Goal: Task Accomplishment & Management: Manage account settings

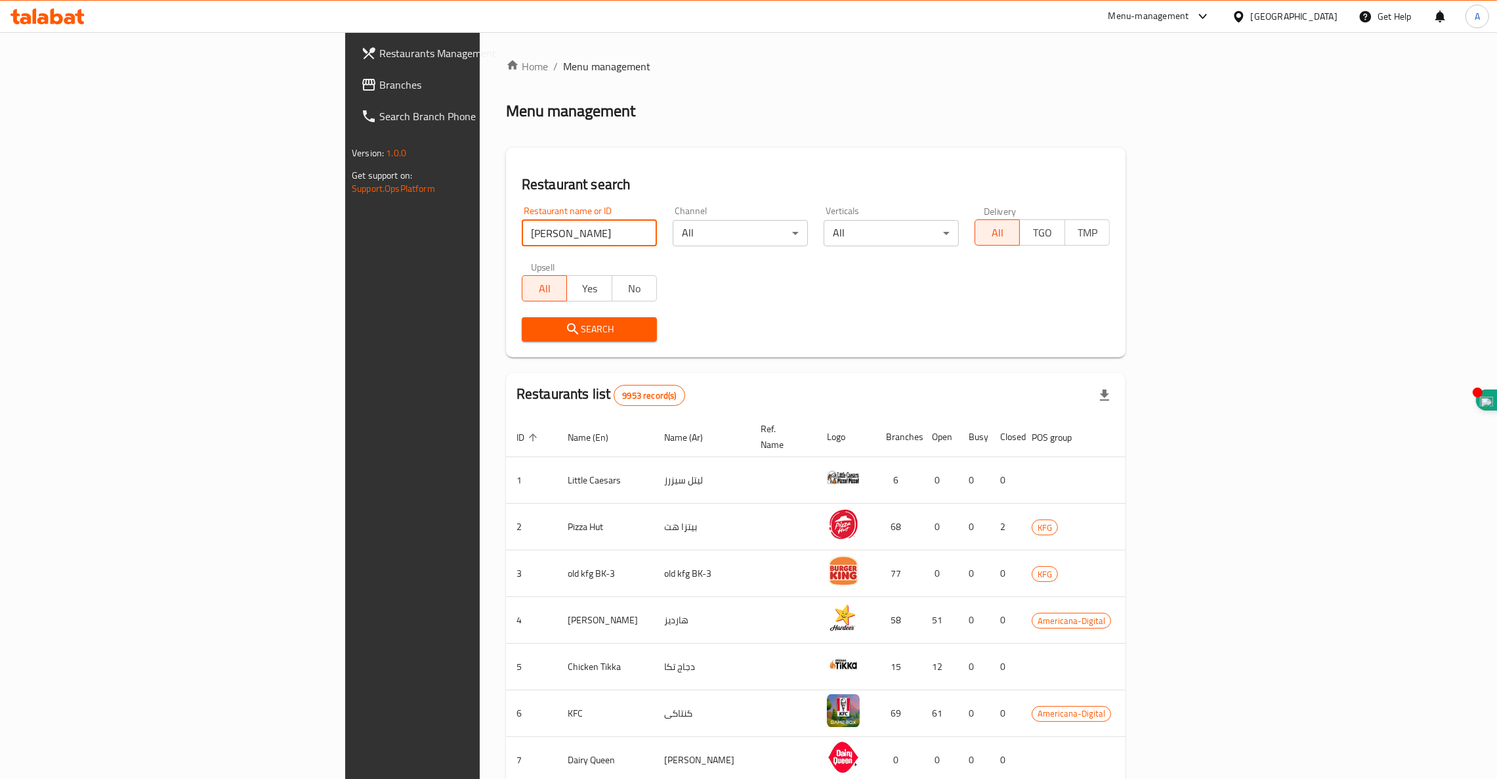
type input "[PERSON_NAME]"
click button "Search" at bounding box center [589, 329] width 135 height 24
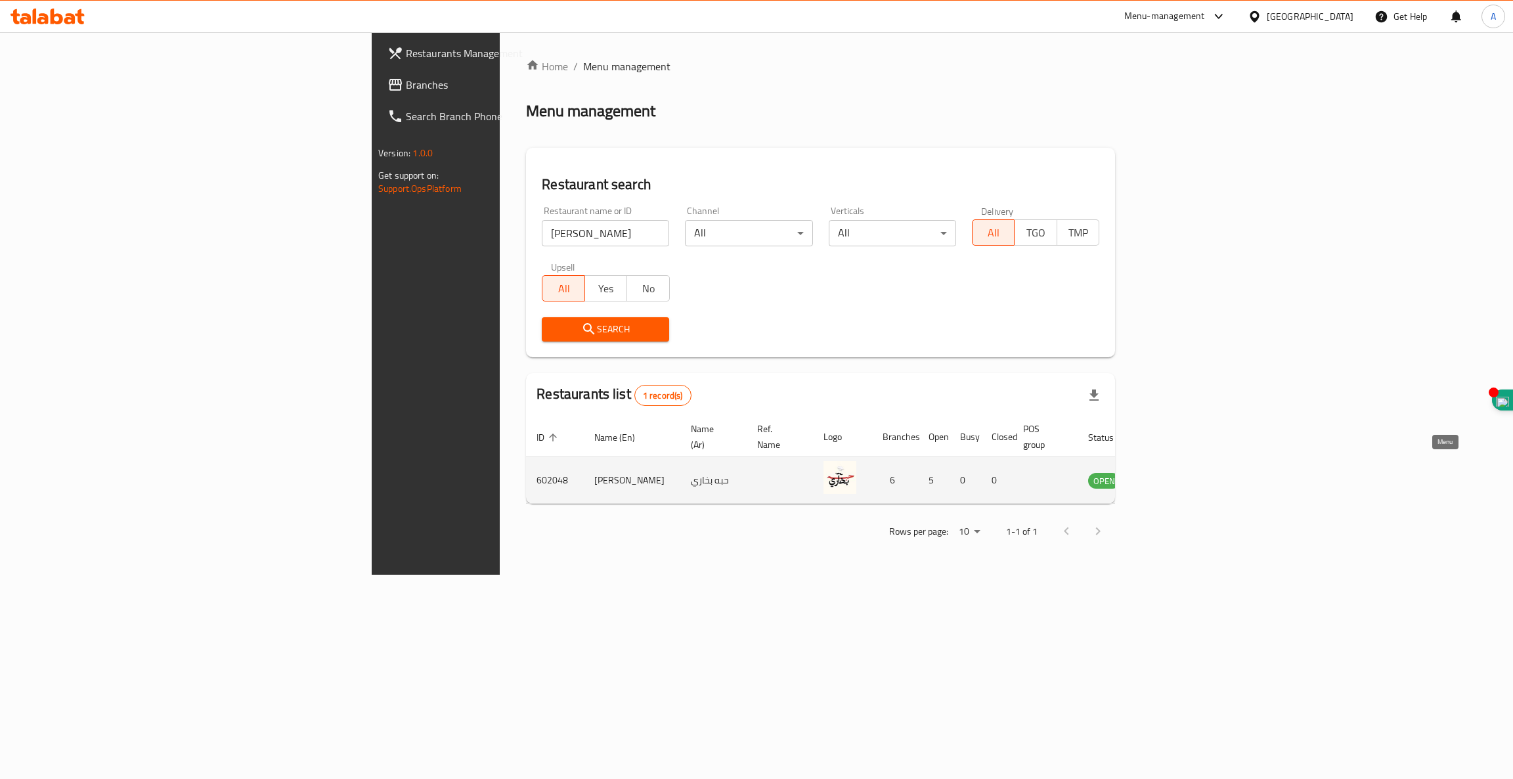
click at [1172, 472] on icon "enhanced table" at bounding box center [1165, 480] width 16 height 16
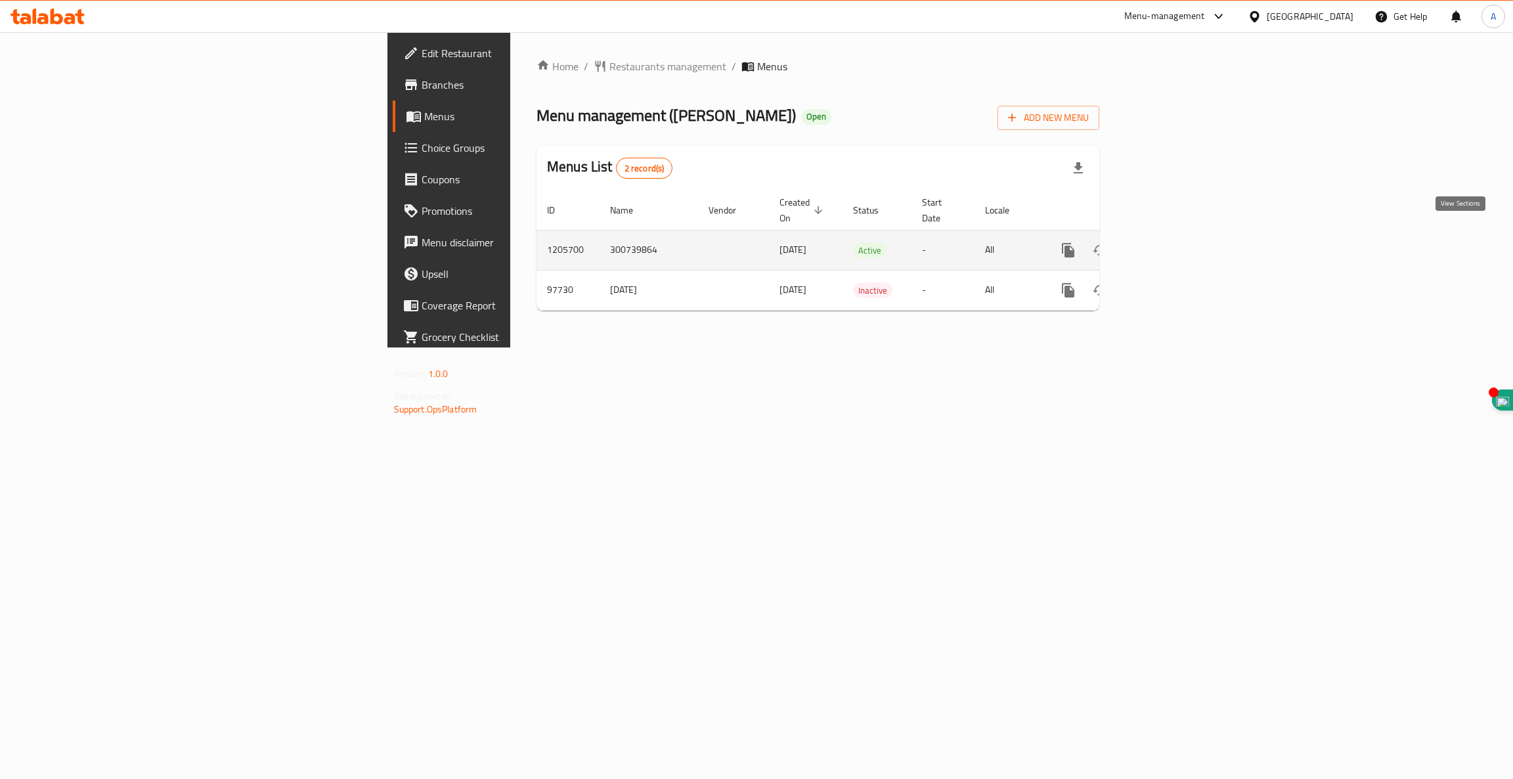
click at [1169, 244] on icon "enhanced table" at bounding box center [1163, 250] width 12 height 12
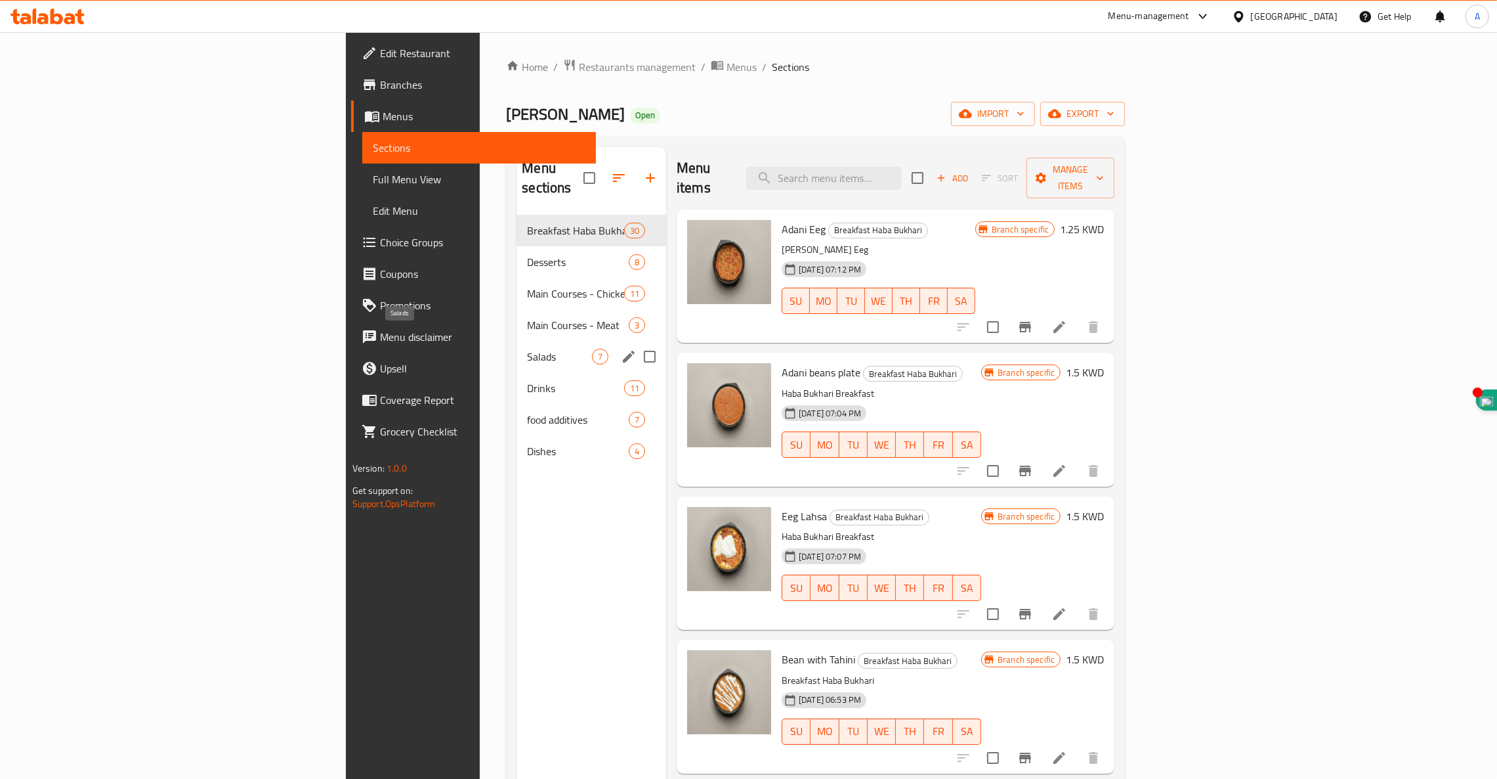
click at [527, 349] on span "Salads" at bounding box center [559, 357] width 65 height 16
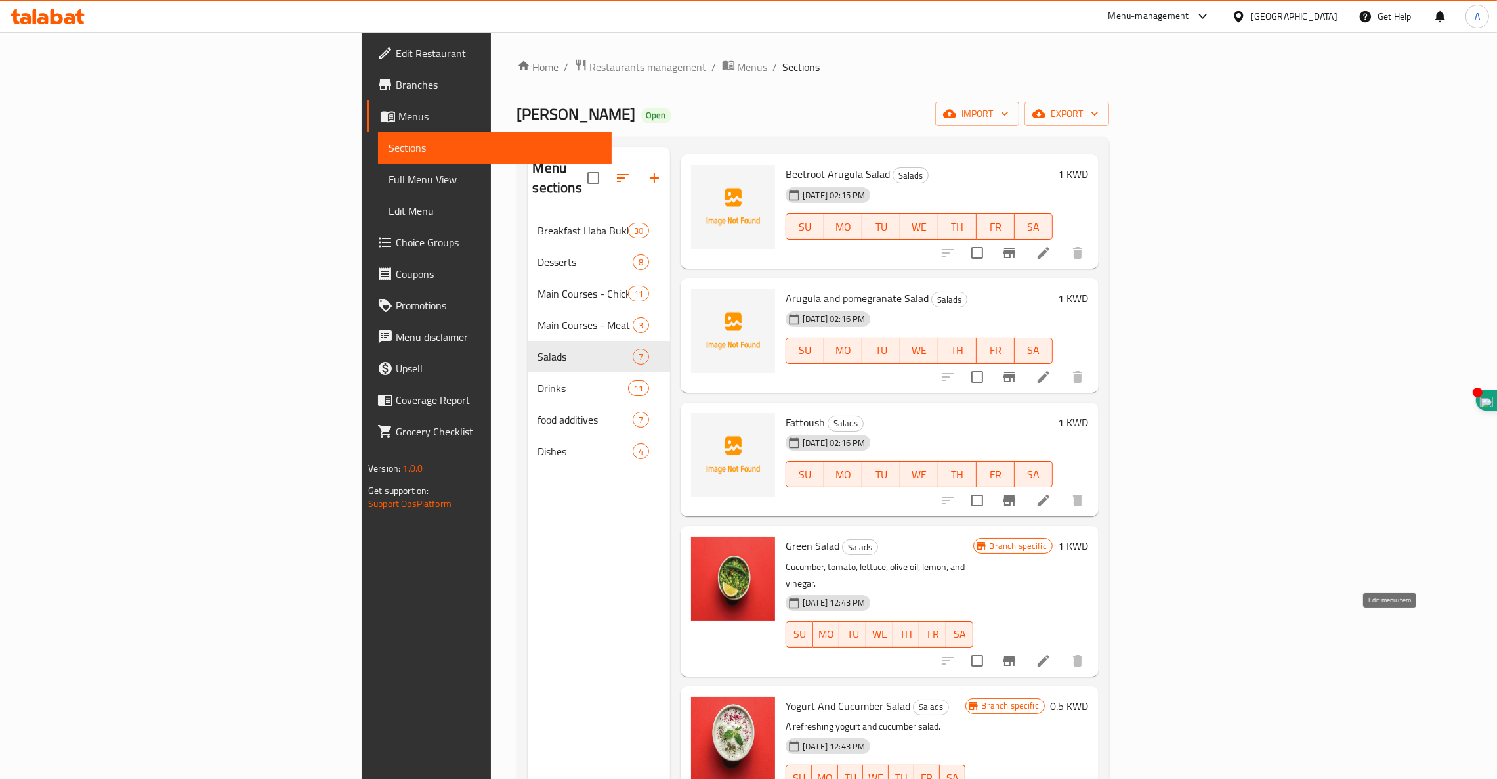
scroll to position [185, 0]
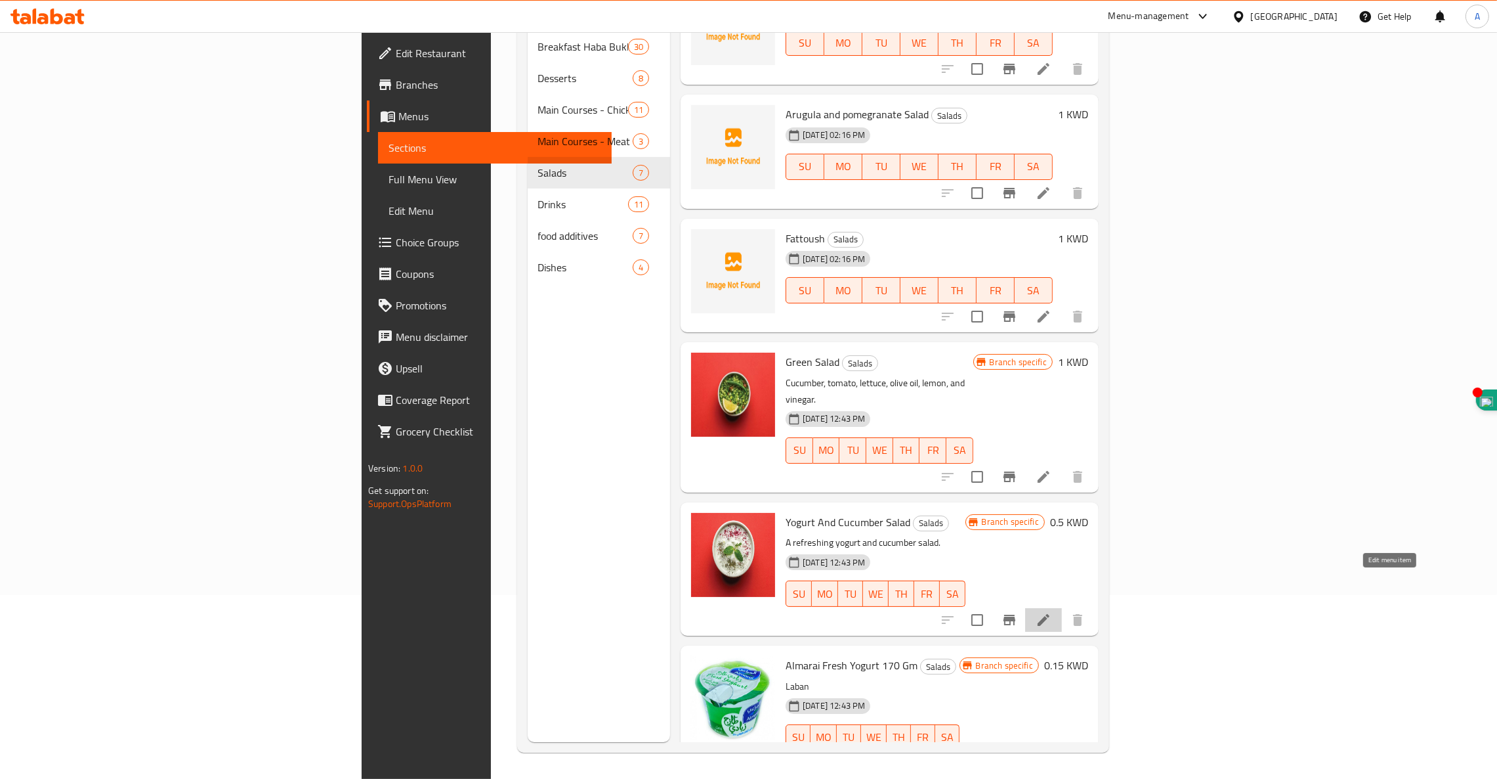
click at [1052, 612] on icon at bounding box center [1044, 620] width 16 height 16
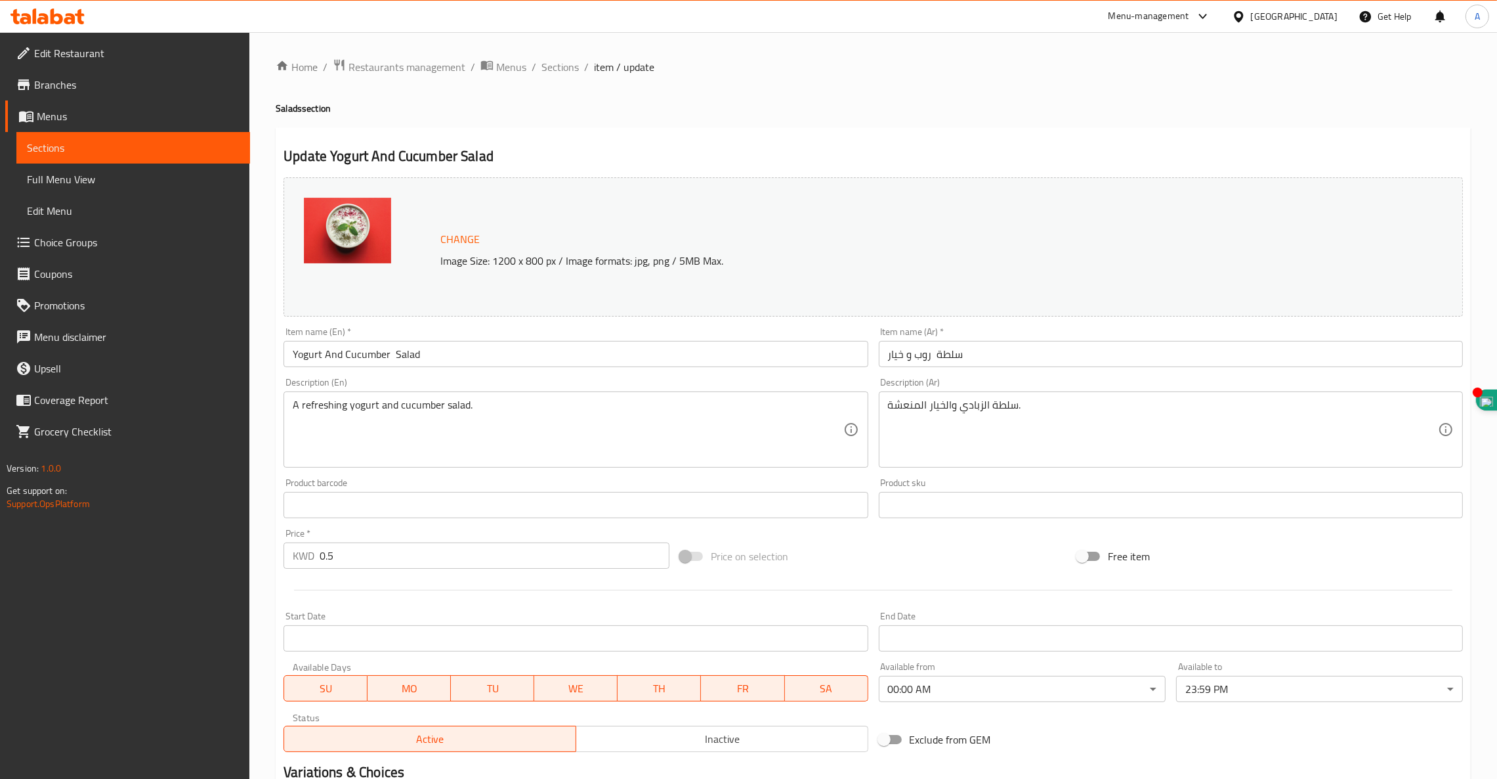
drag, startPoint x: 357, startPoint y: 550, endPoint x: 0, endPoint y: 559, distance: 357.2
click at [0, 559] on div "Edit Restaurant Branches Menus Sections Full Menu View Edit Menu Choice Groups …" at bounding box center [748, 489] width 1497 height 914
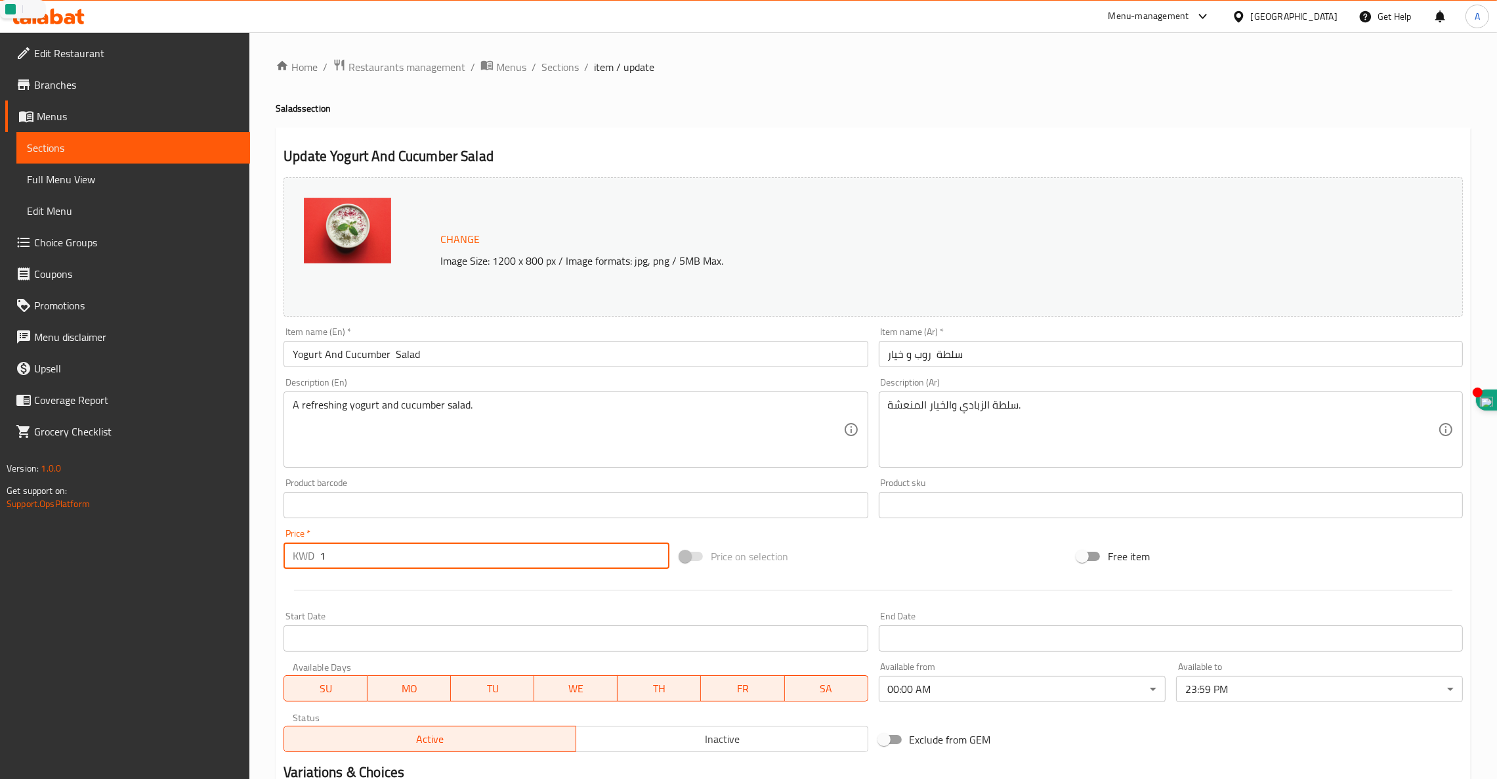
scroll to position [166, 0]
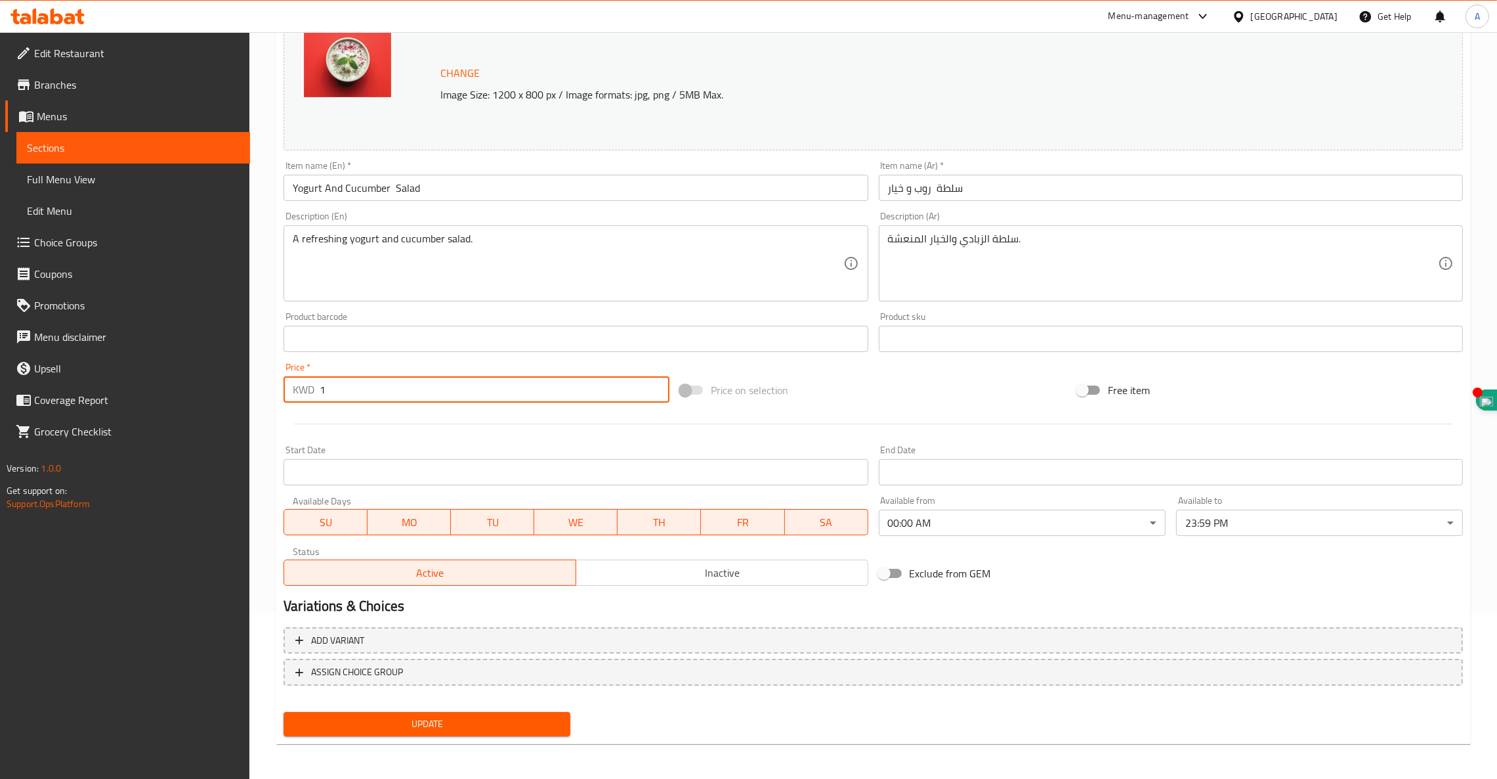
type input "1"
click at [417, 721] on span "Update" at bounding box center [427, 724] width 266 height 16
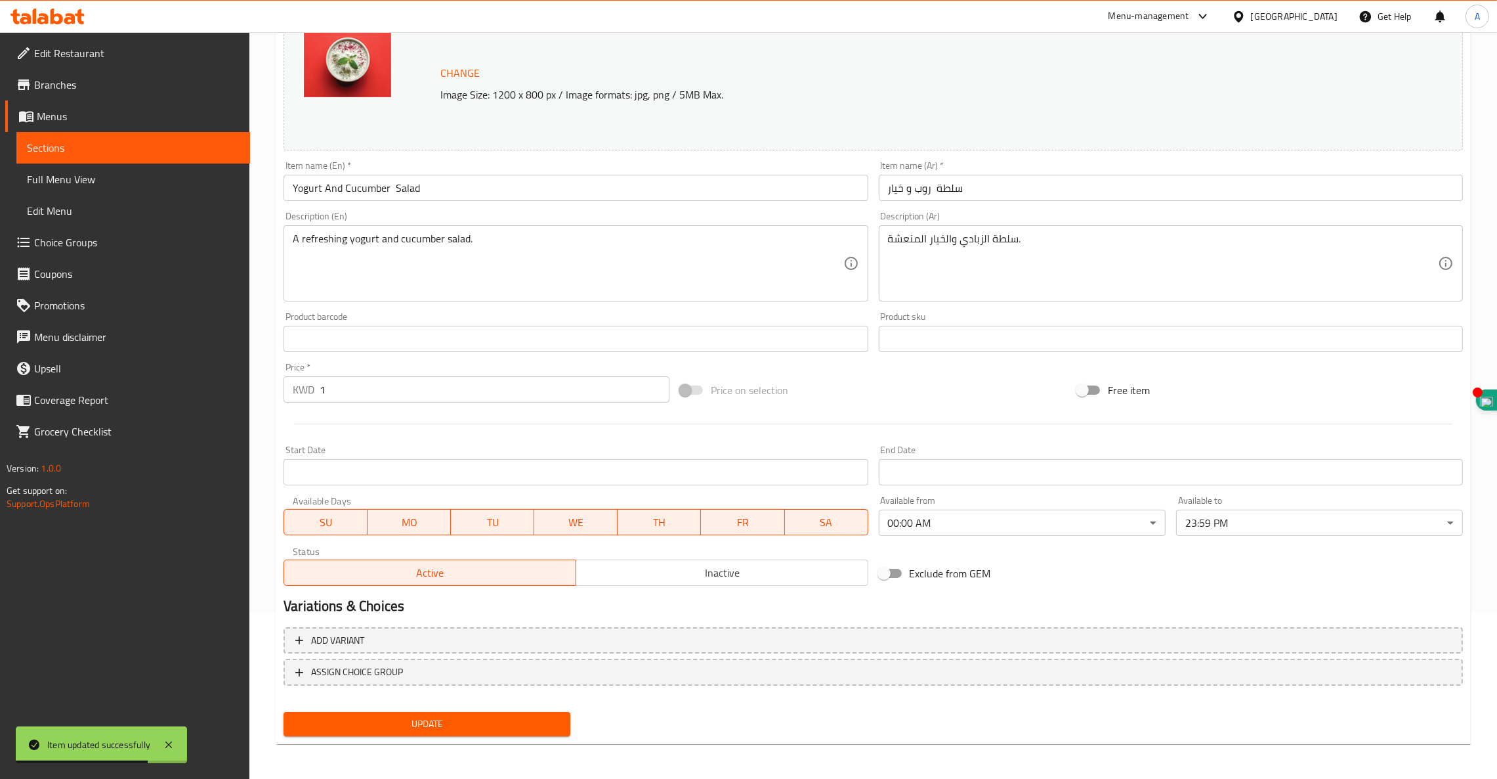
scroll to position [0, 0]
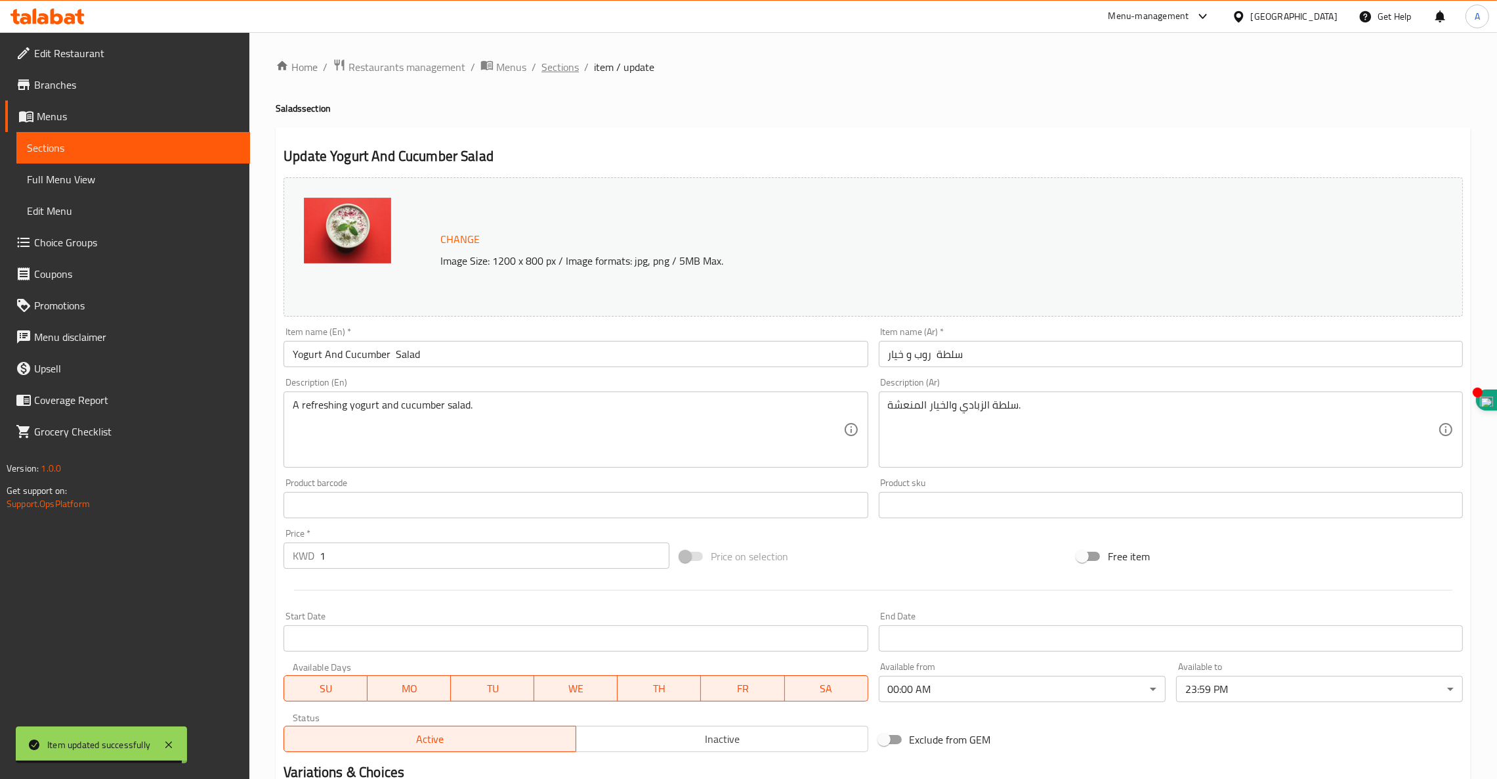
click at [552, 63] on span "Sections" at bounding box center [560, 67] width 37 height 16
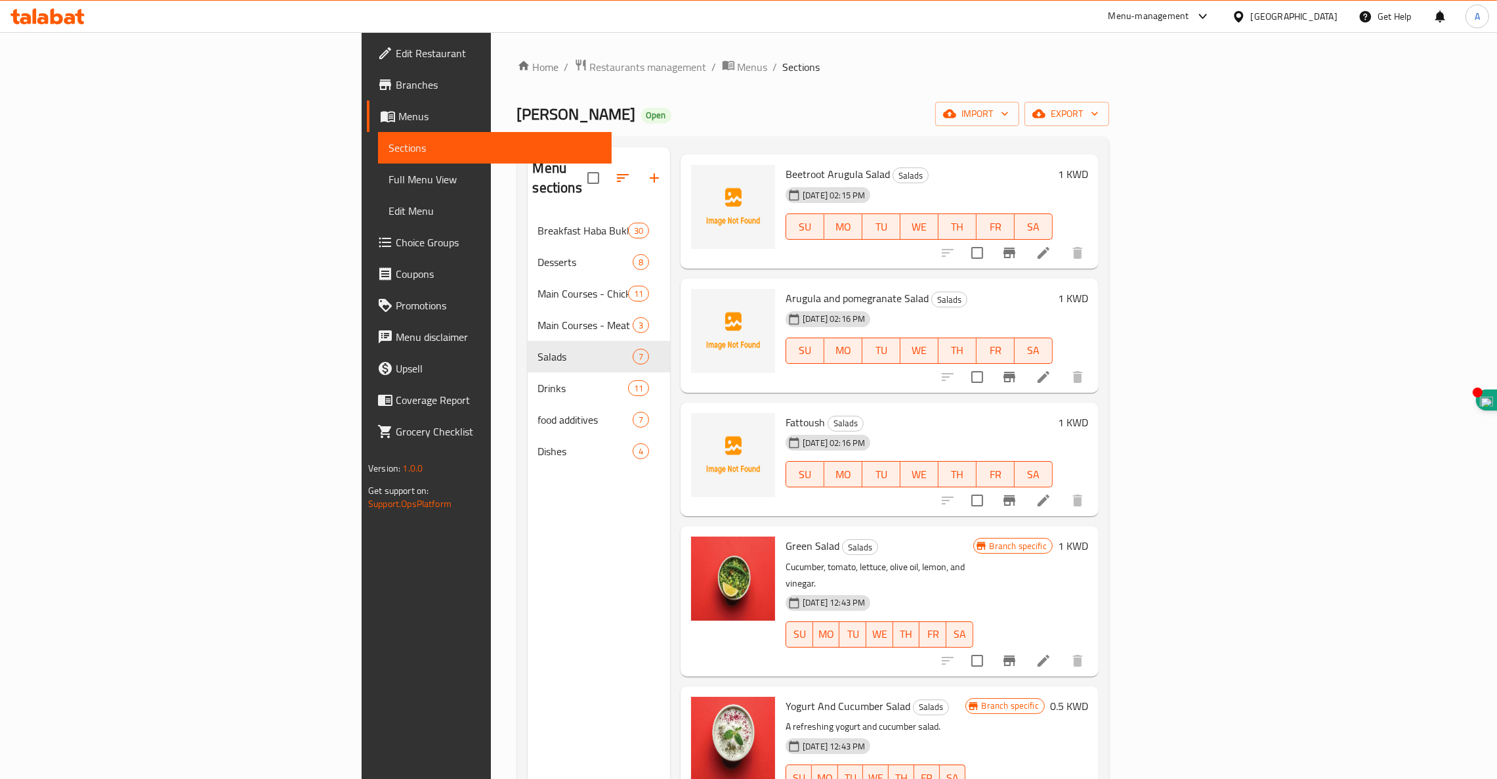
scroll to position [185, 0]
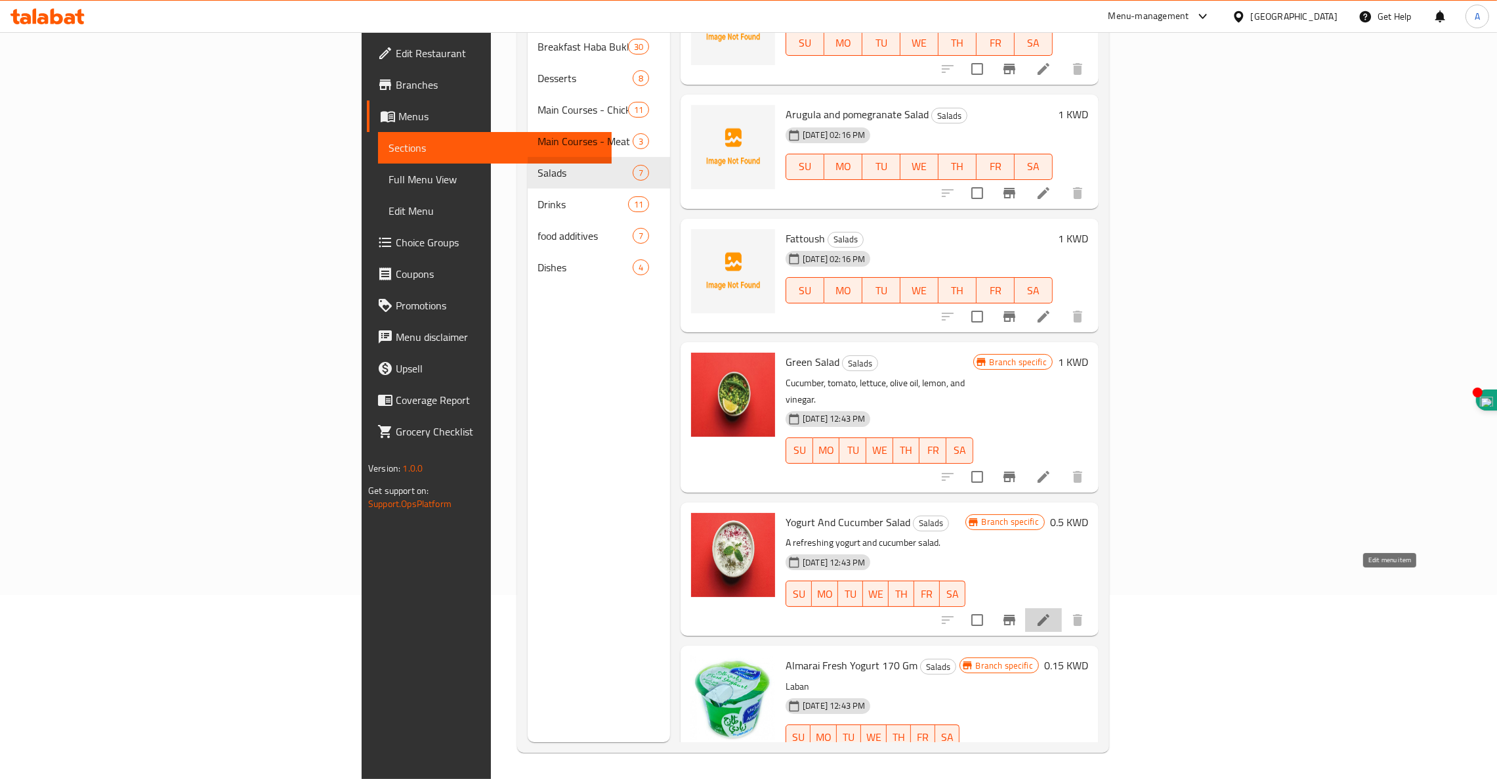
click at [1052, 612] on icon at bounding box center [1044, 620] width 16 height 16
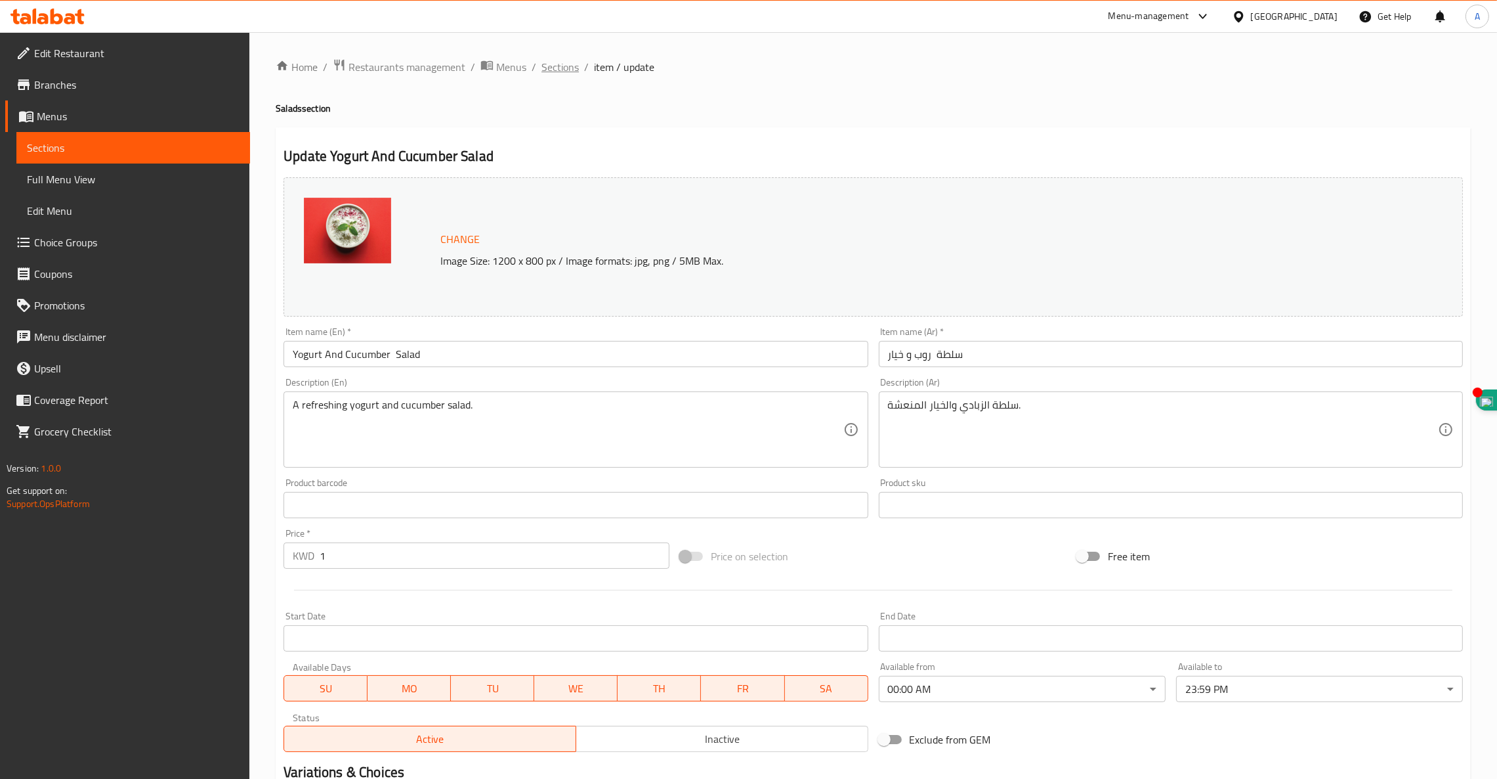
click at [549, 59] on span "Sections" at bounding box center [560, 67] width 37 height 16
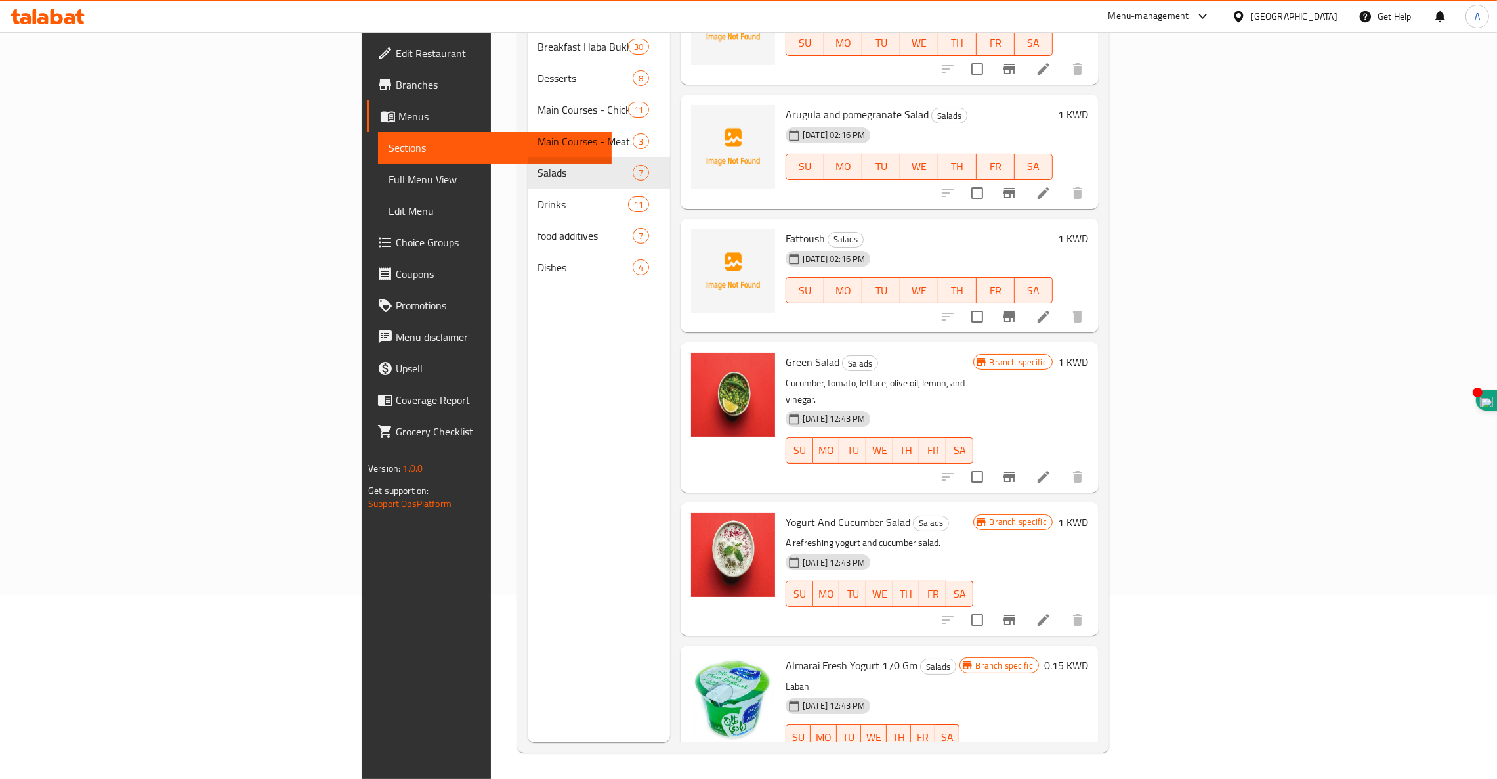
scroll to position [184, 0]
click at [1018, 612] on icon "Branch-specific-item" at bounding box center [1010, 620] width 16 height 16
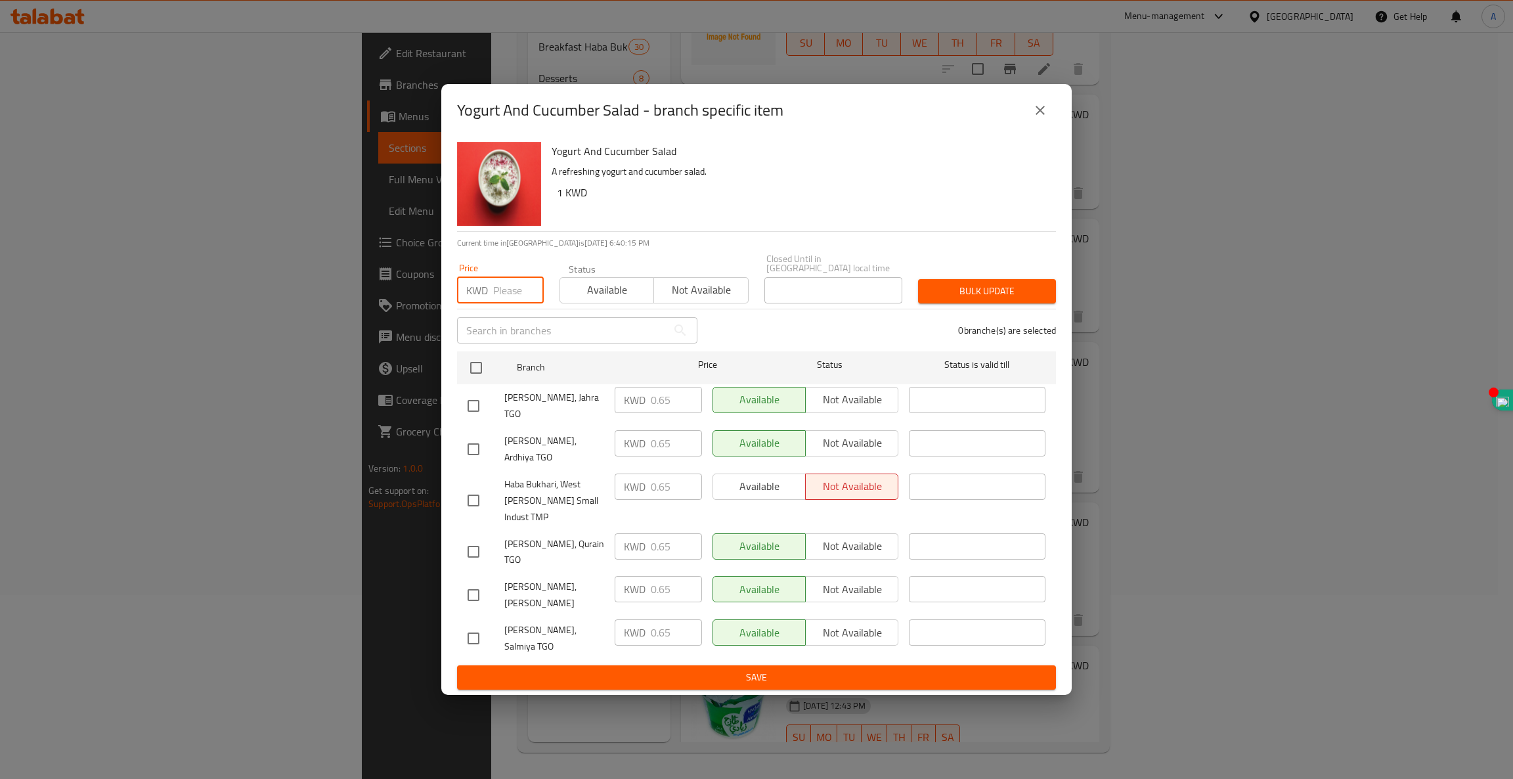
click at [502, 302] on input "number" at bounding box center [518, 290] width 51 height 26
type input "1"
click at [605, 299] on span "Available" at bounding box center [606, 289] width 83 height 19
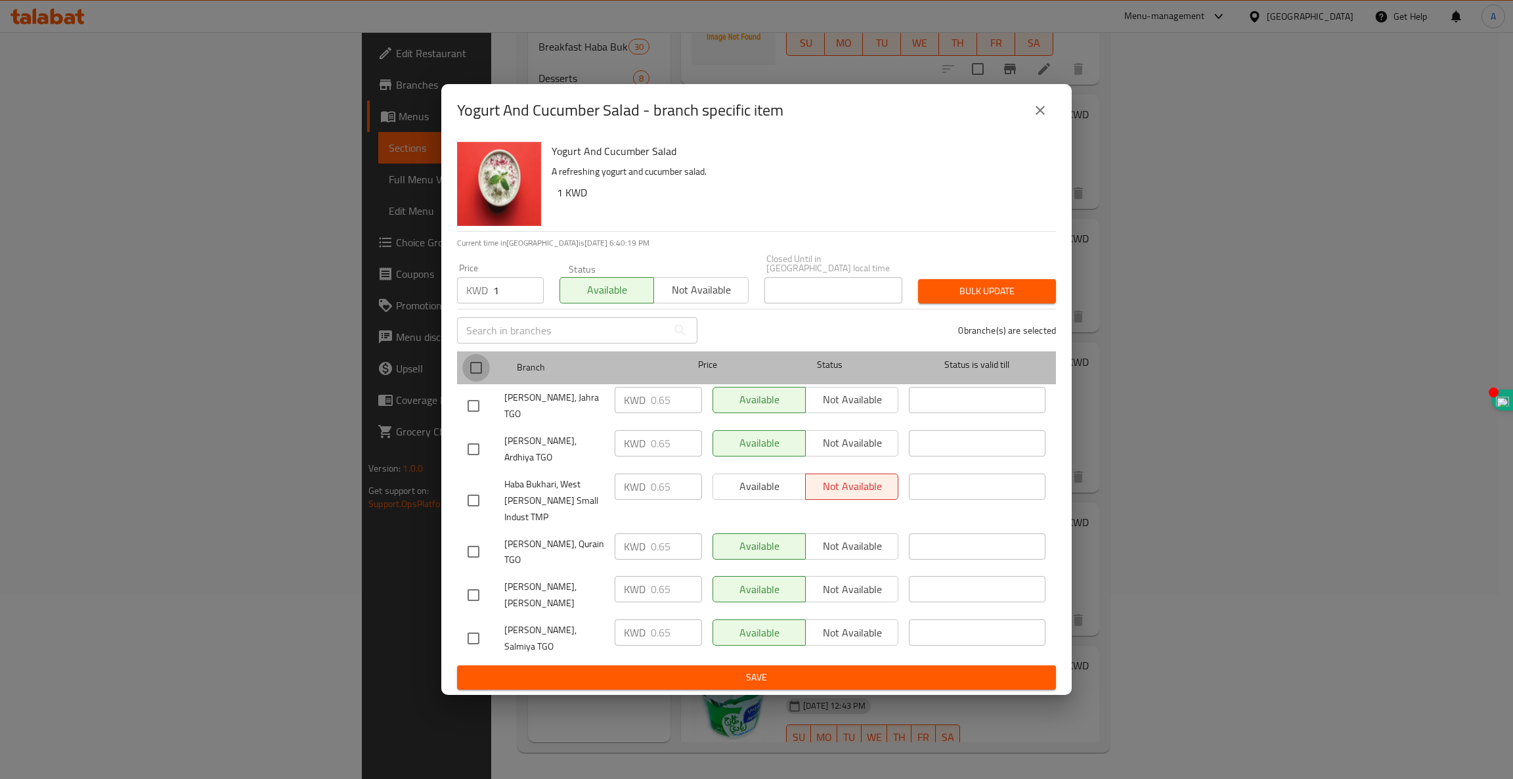
click at [472, 381] on input "checkbox" at bounding box center [476, 368] width 28 height 28
checkbox input "true"
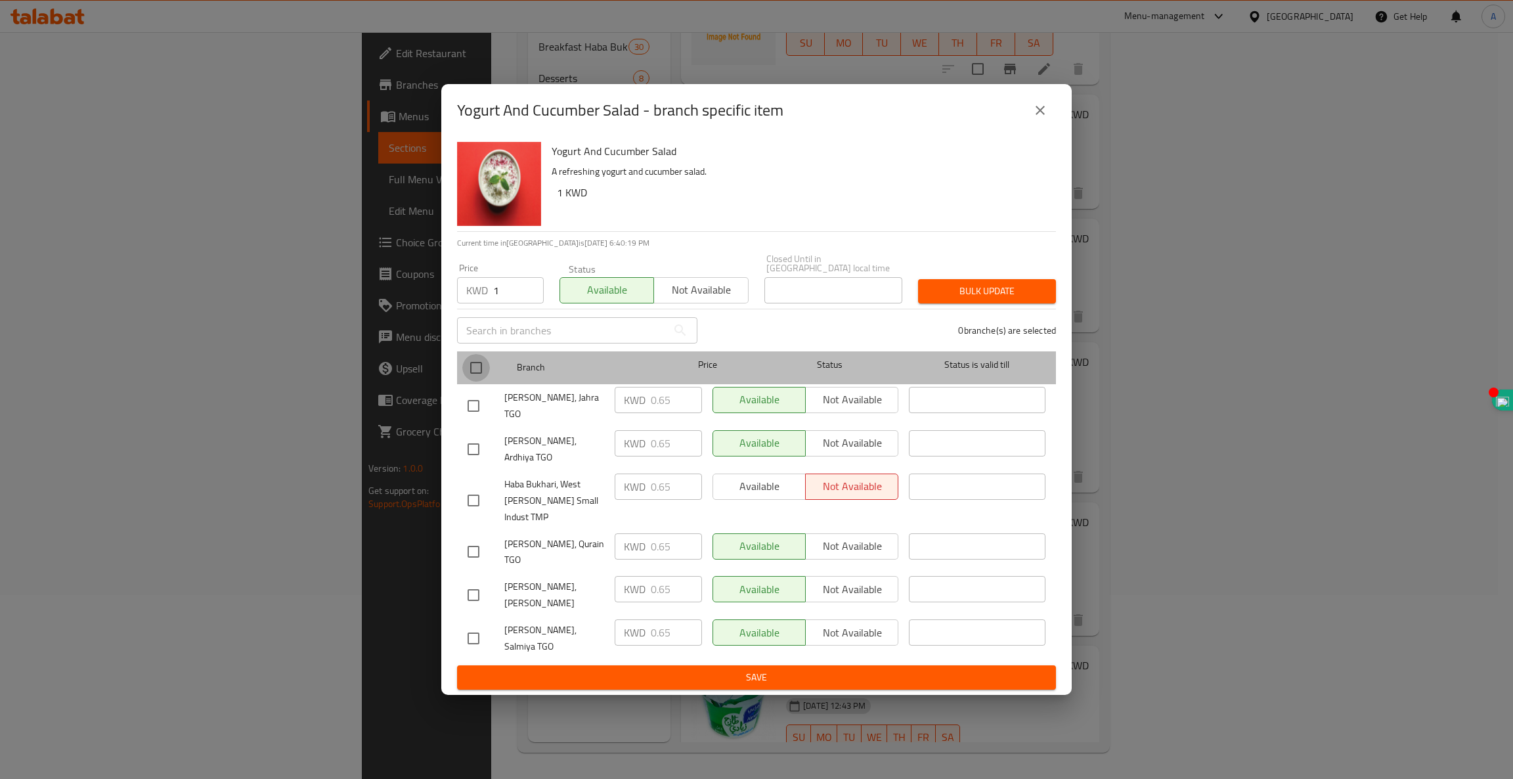
checkbox input "true"
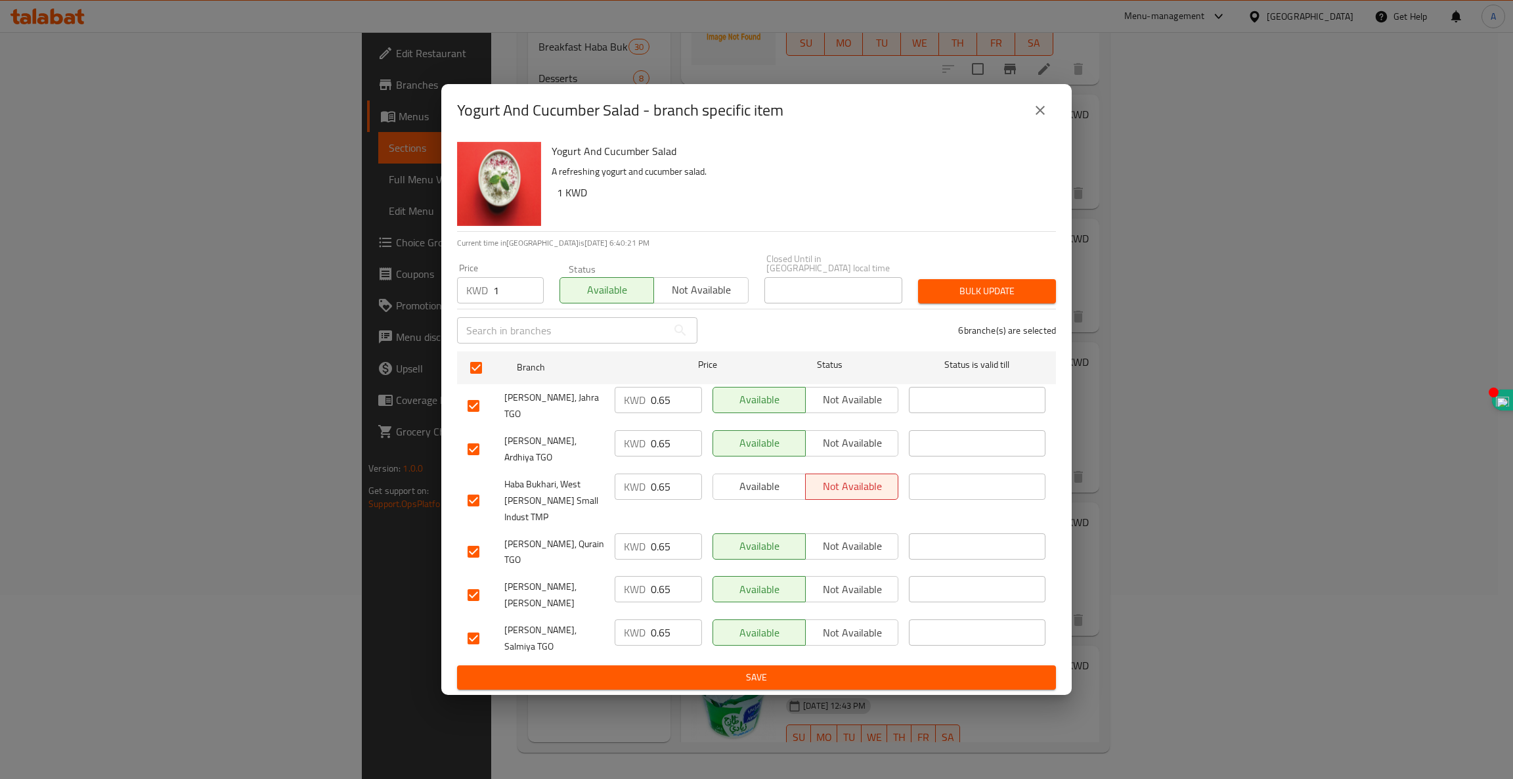
click at [1001, 299] on span "Bulk update" at bounding box center [986, 291] width 117 height 16
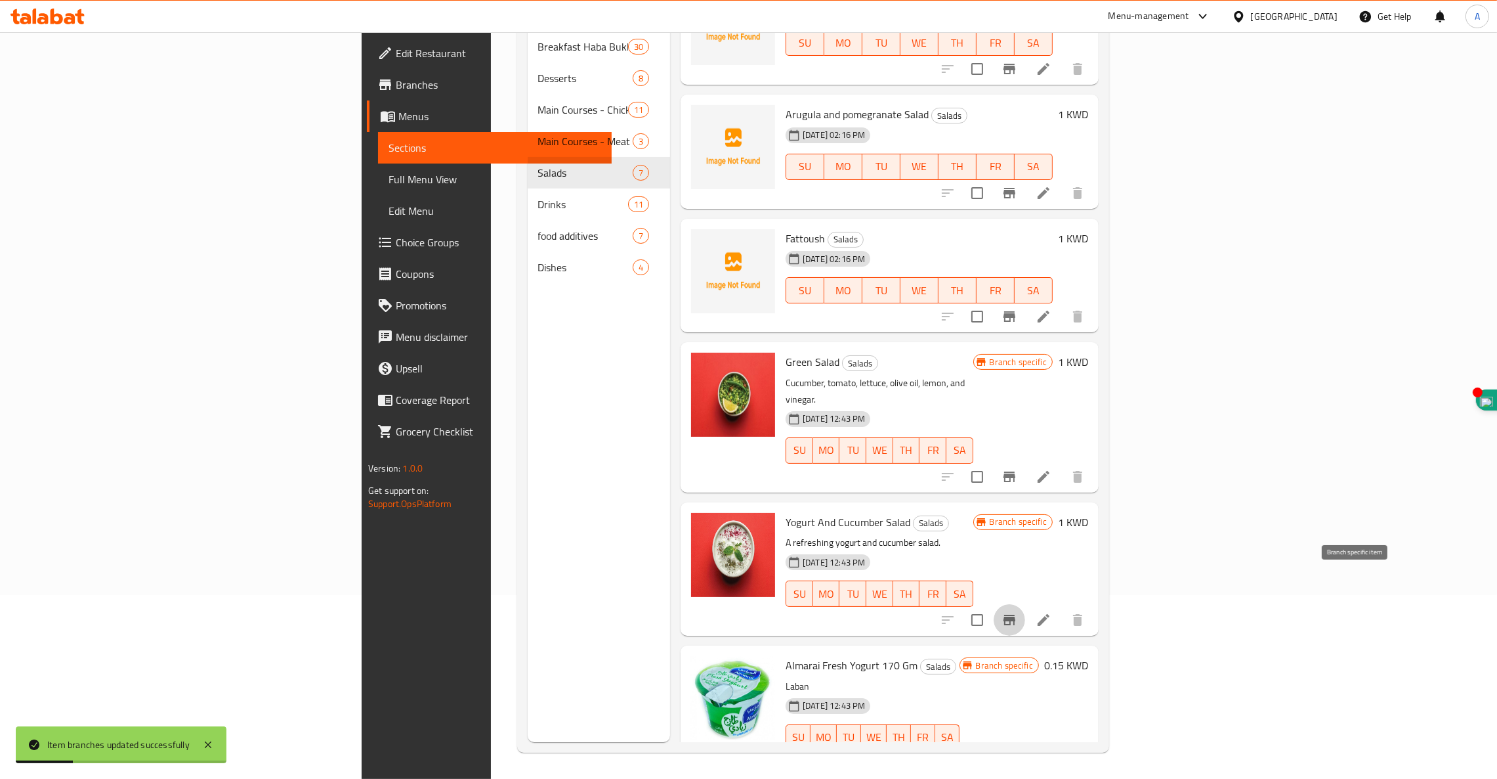
click at [1016, 614] on icon "Branch-specific-item" at bounding box center [1010, 619] width 12 height 11
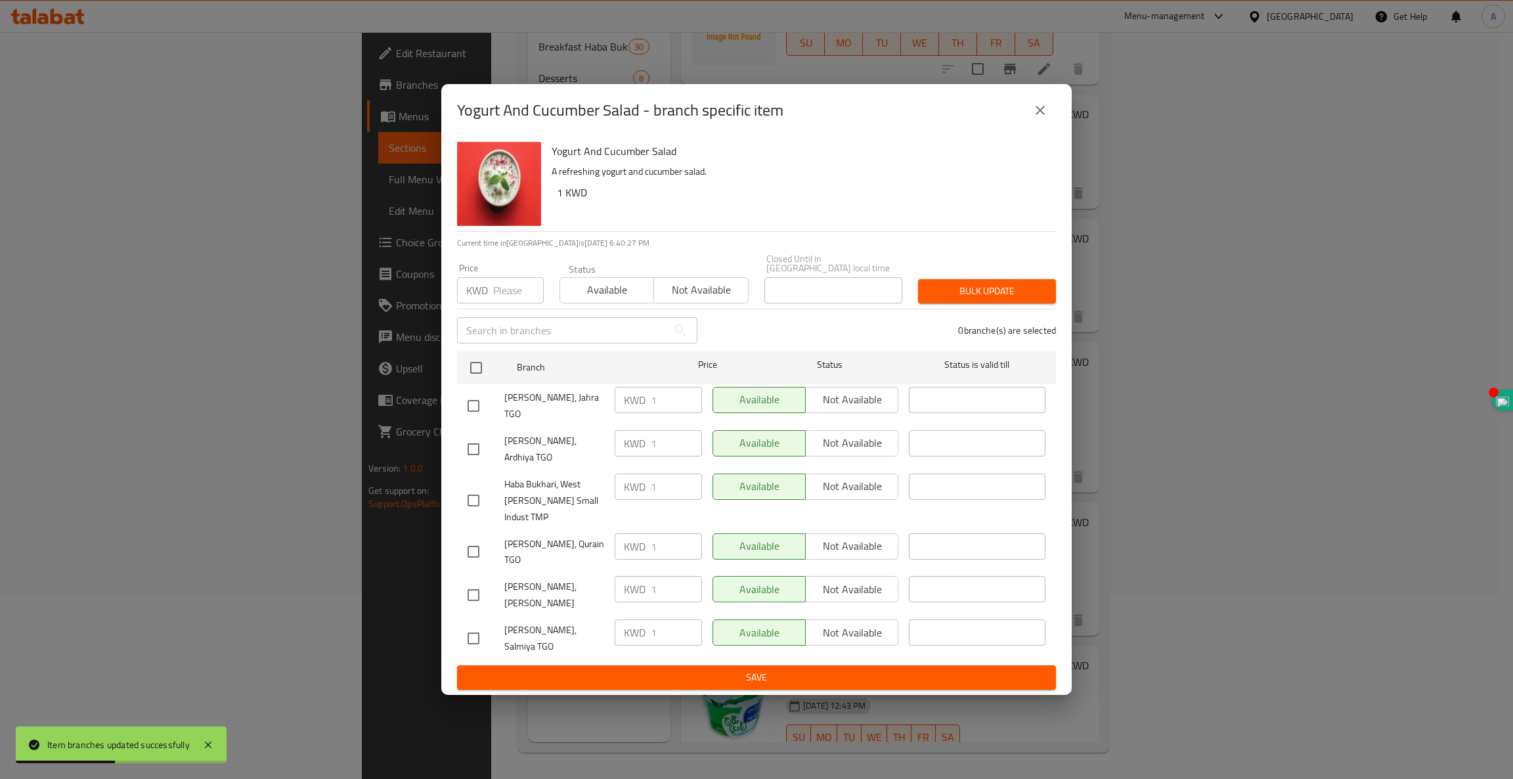
click at [1039, 118] on icon "close" at bounding box center [1040, 110] width 16 height 16
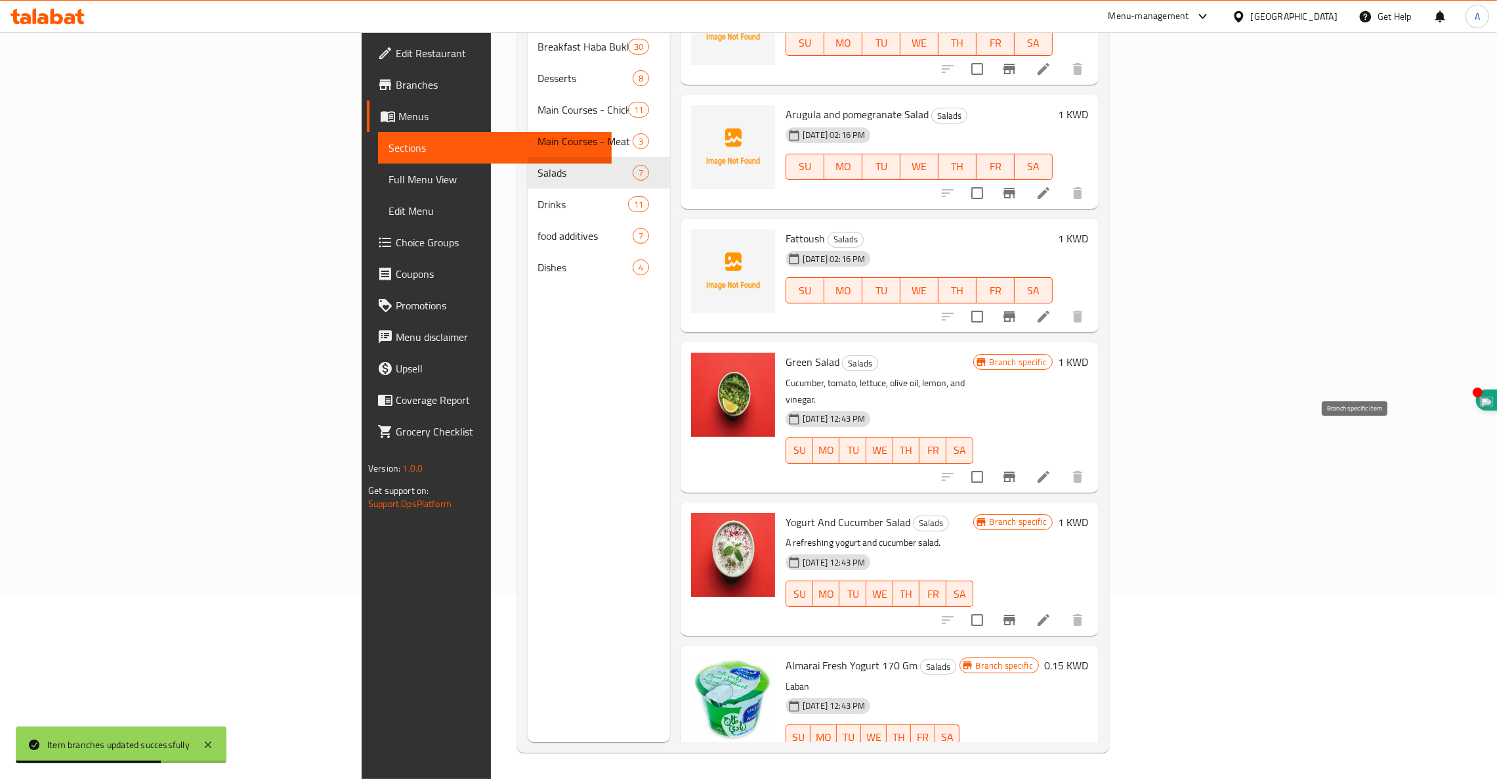
click at [1016, 471] on icon "Branch-specific-item" at bounding box center [1010, 476] width 12 height 11
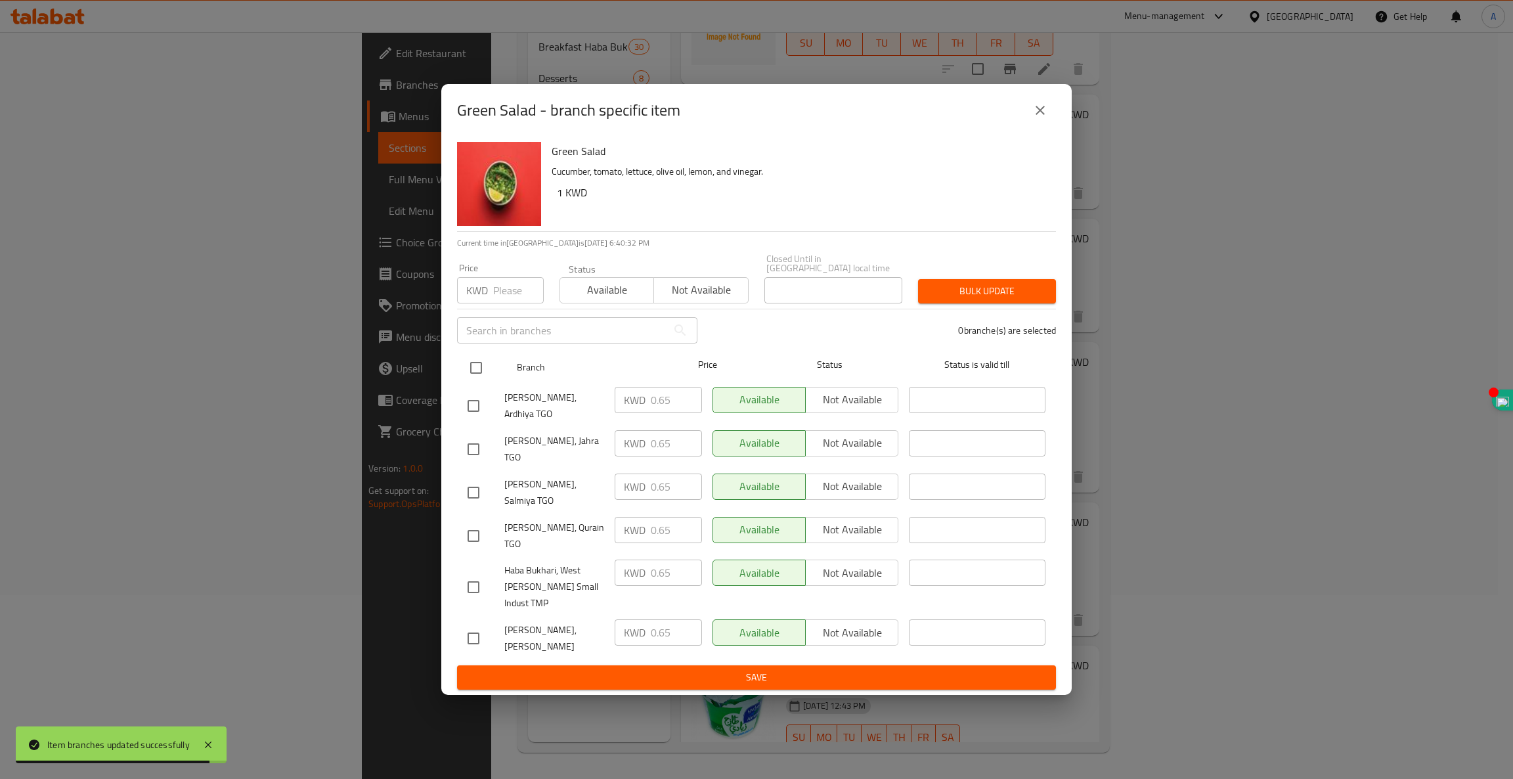
click at [474, 377] on input "checkbox" at bounding box center [476, 368] width 28 height 28
checkbox input "true"
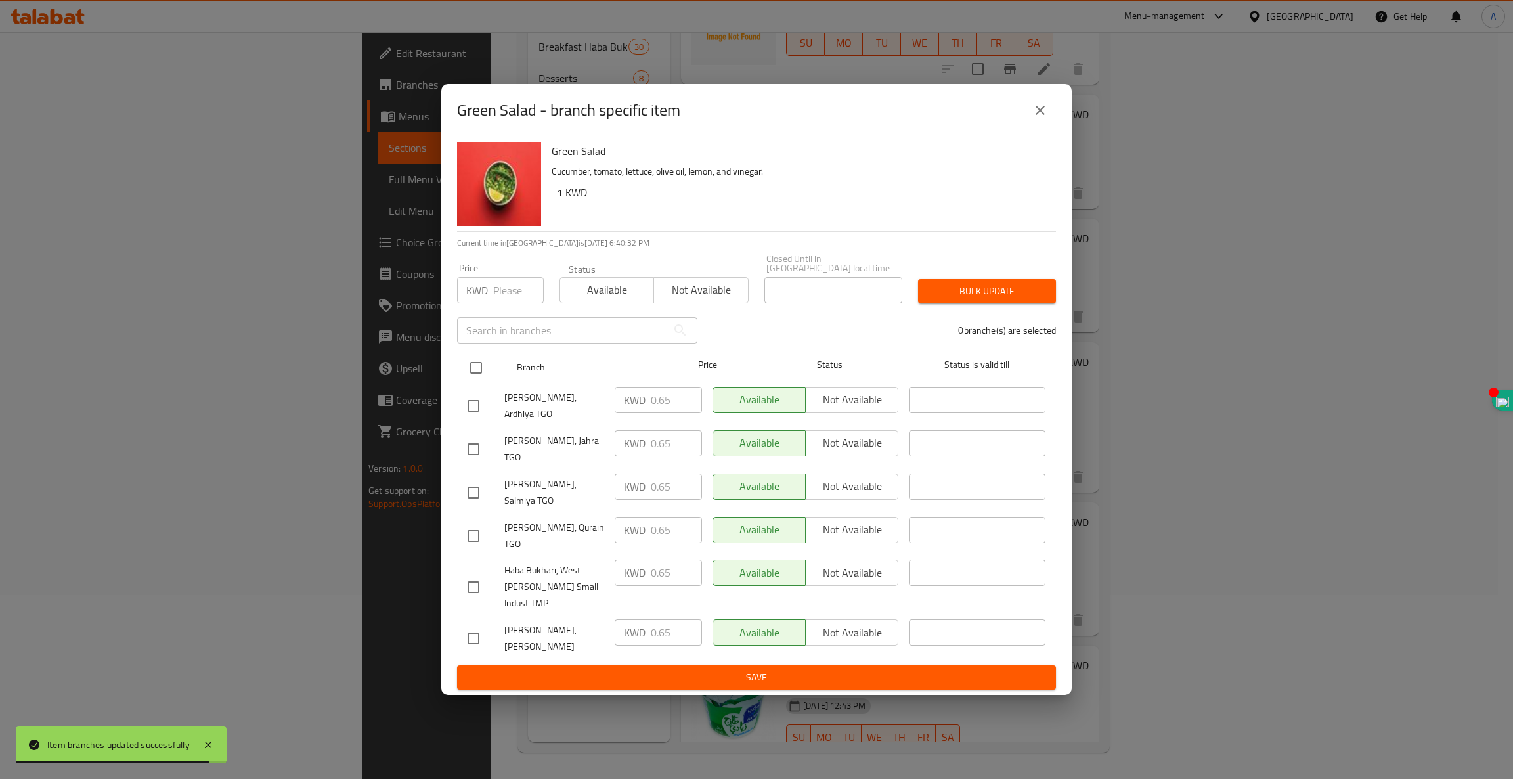
checkbox input "true"
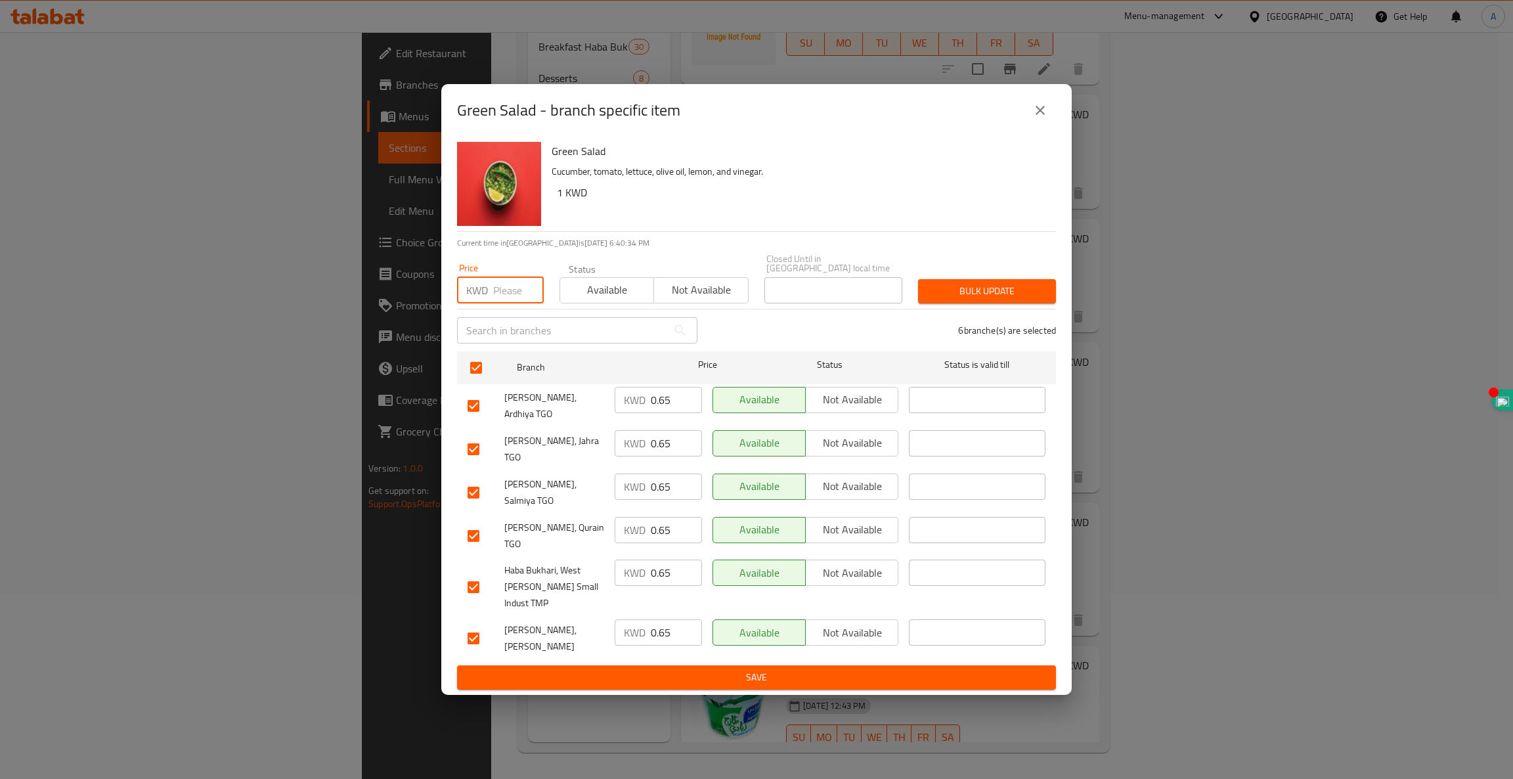
click at [495, 303] on input "number" at bounding box center [518, 290] width 51 height 26
type input "1"
click at [588, 299] on span "Available" at bounding box center [606, 289] width 83 height 19
click at [966, 299] on span "Bulk update" at bounding box center [986, 291] width 117 height 16
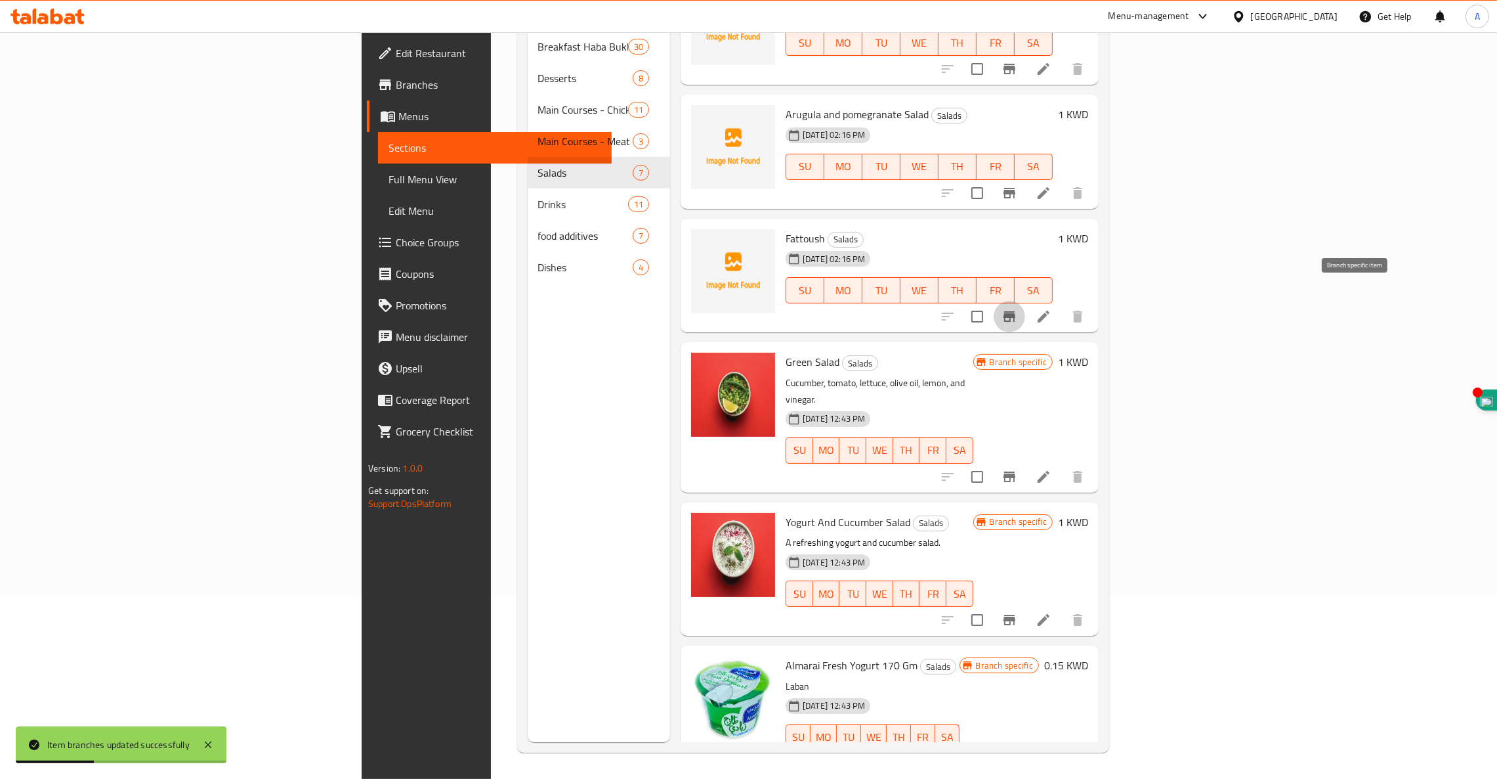
click at [1025, 301] on button "Branch-specific-item" at bounding box center [1010, 317] width 32 height 32
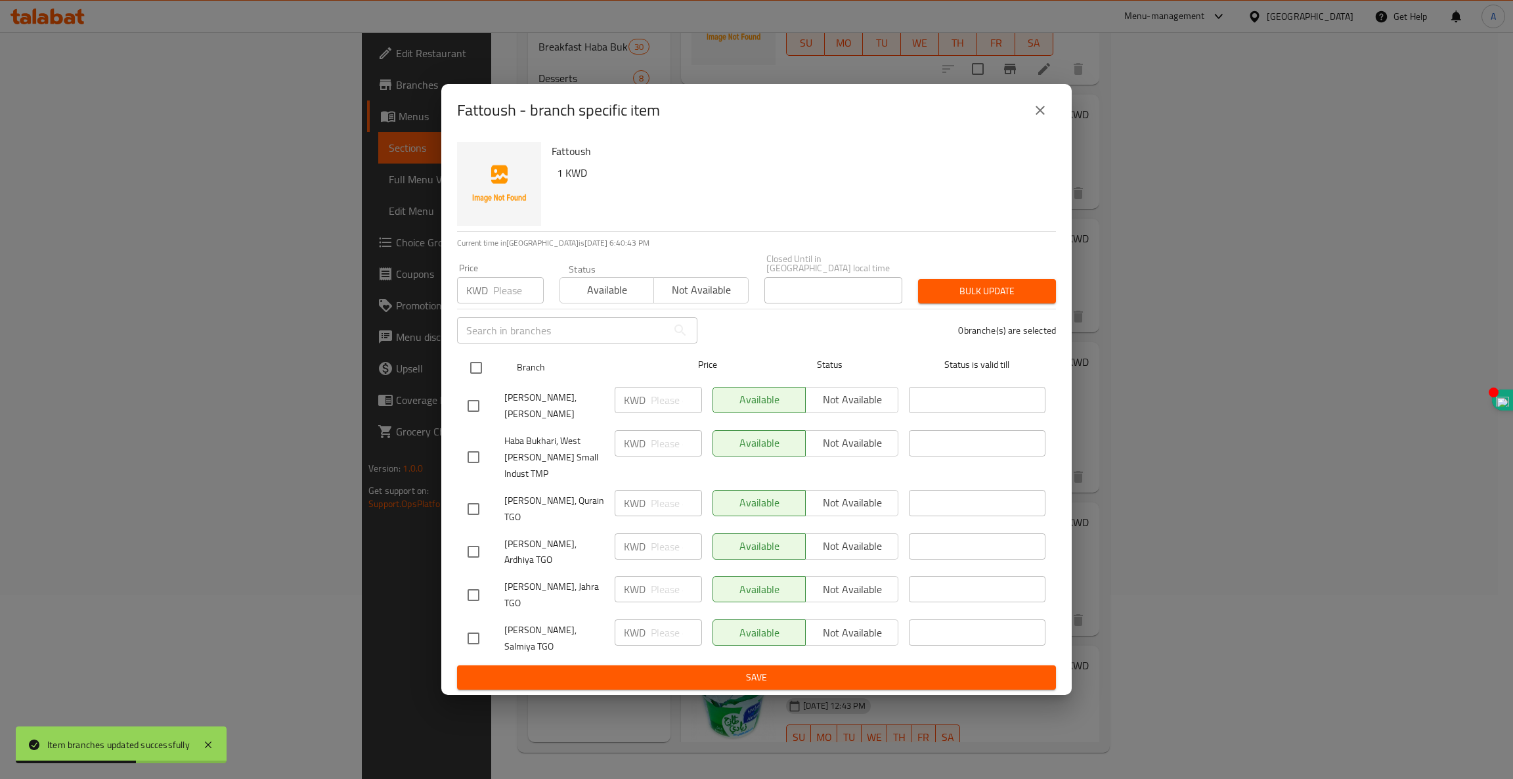
click at [475, 381] on input "checkbox" at bounding box center [476, 368] width 28 height 28
checkbox input "true"
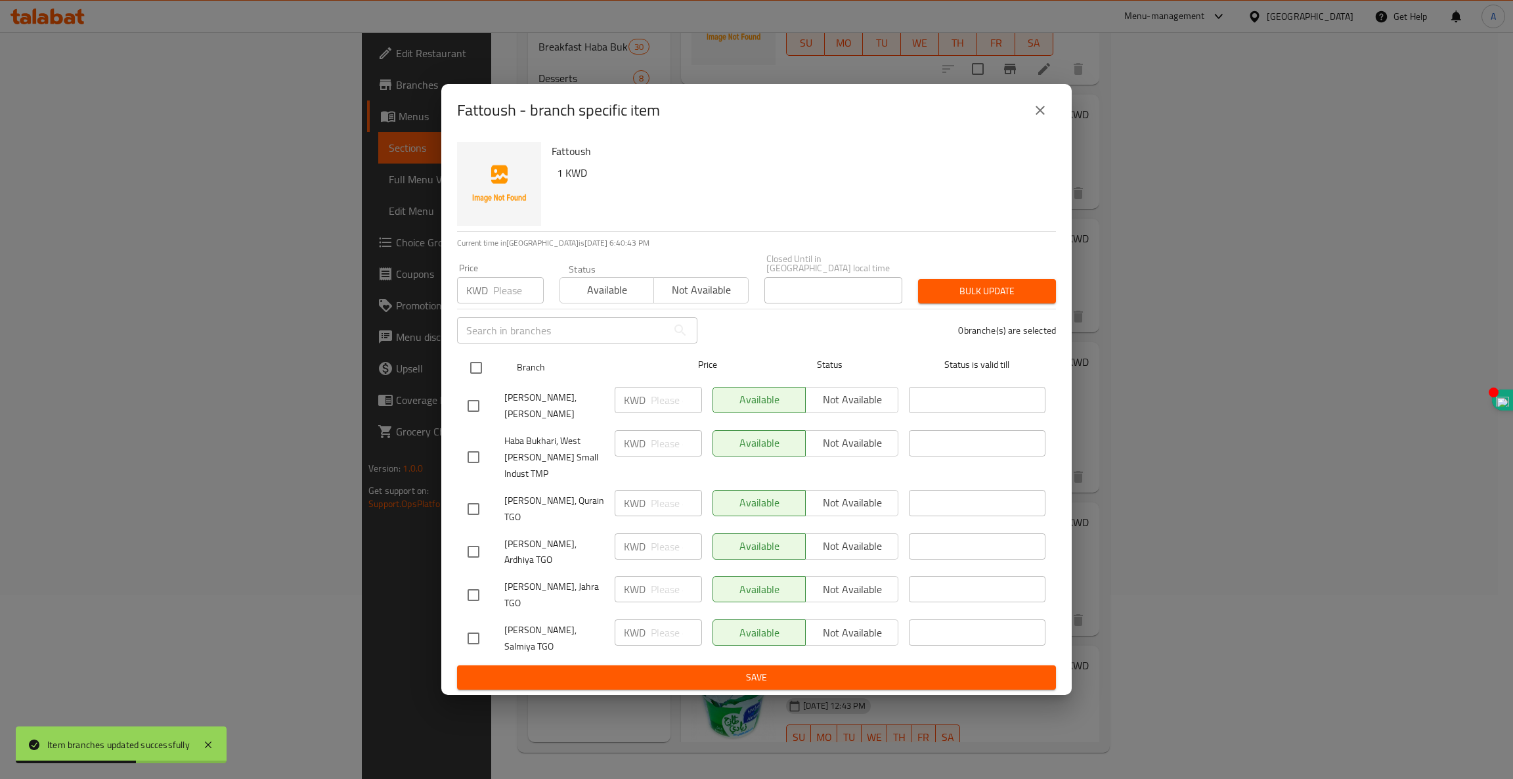
checkbox input "true"
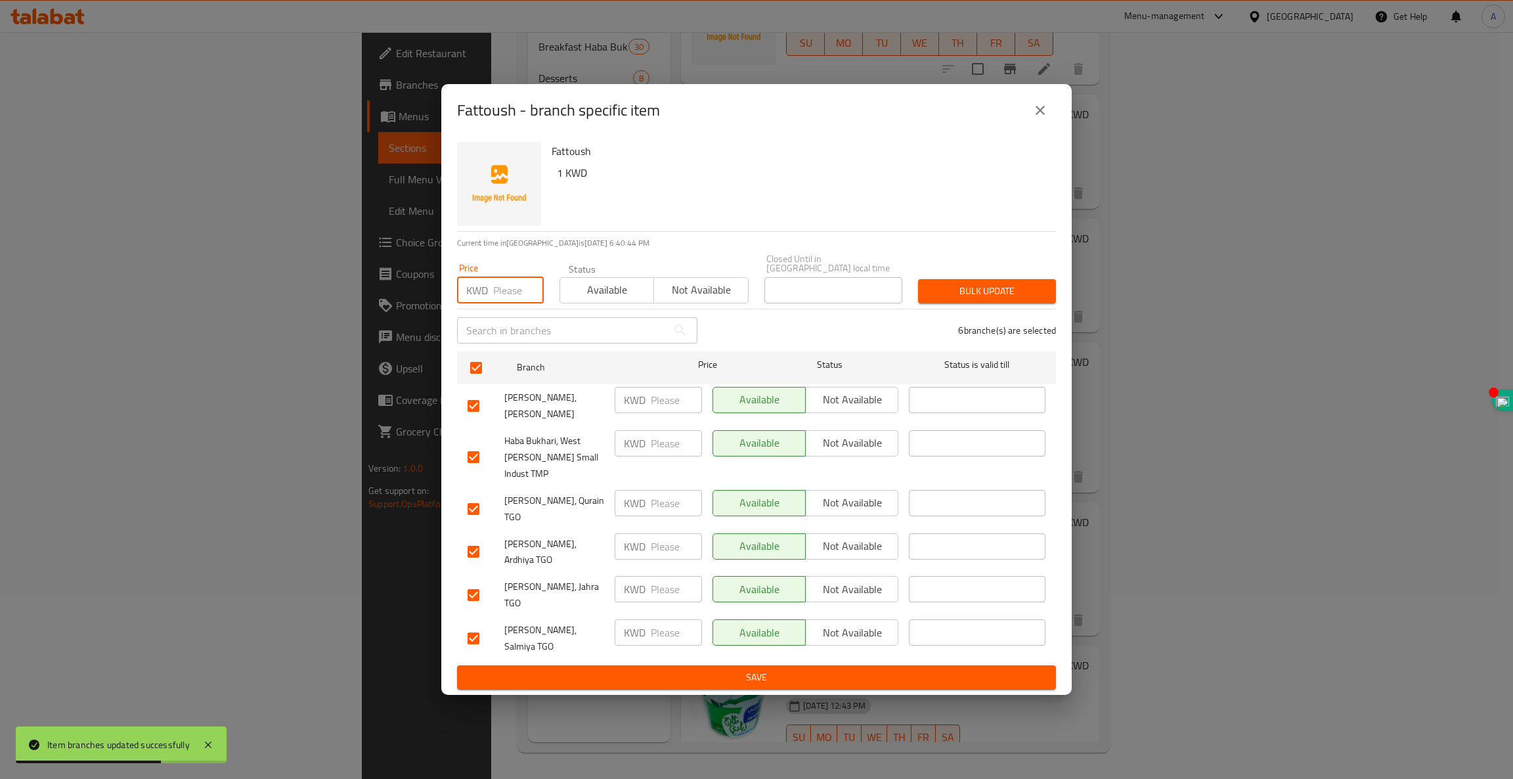
click at [505, 303] on input "number" at bounding box center [518, 290] width 51 height 26
type input "1"
click at [620, 299] on span "Available" at bounding box center [606, 289] width 83 height 19
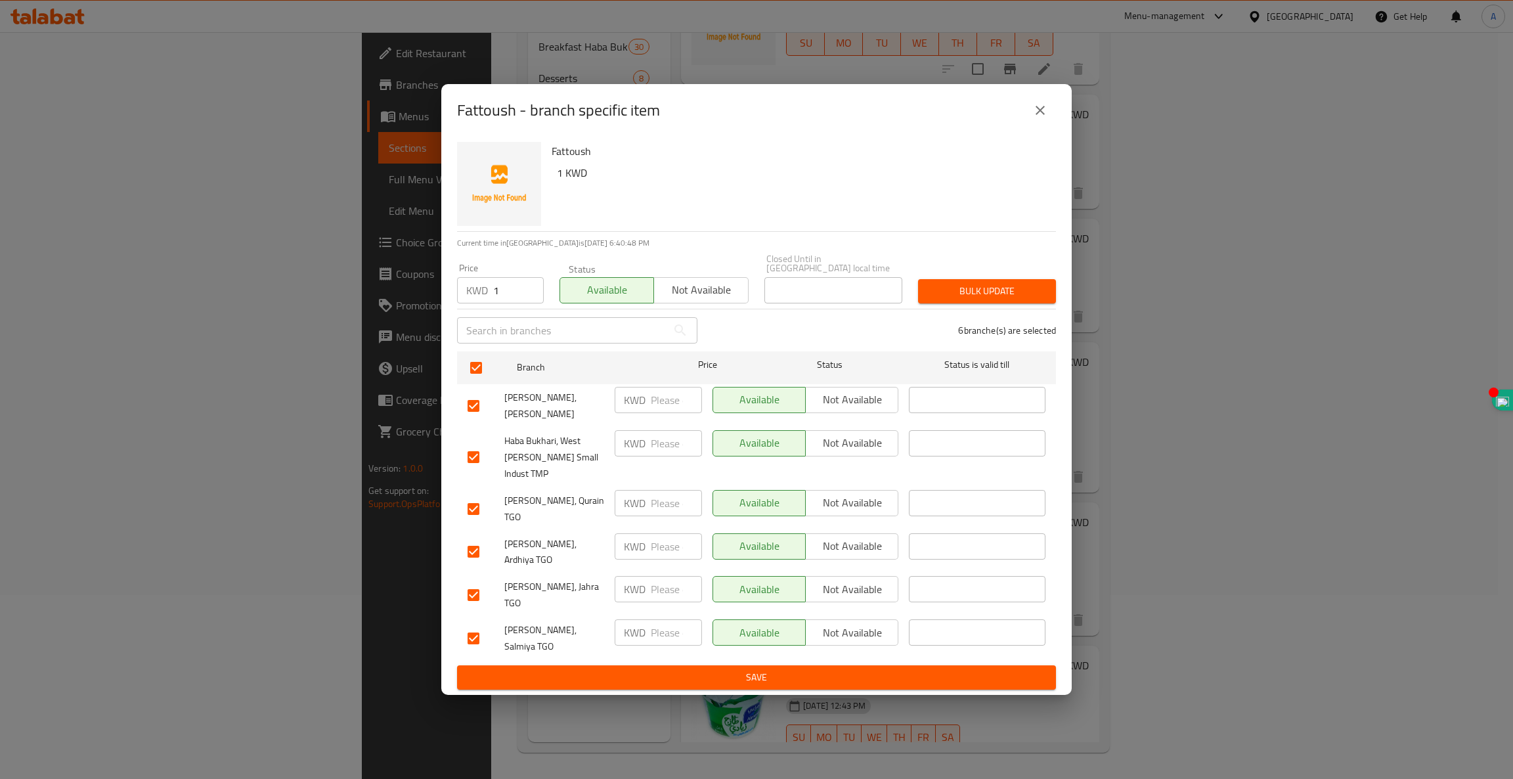
click at [968, 299] on span "Bulk update" at bounding box center [986, 291] width 117 height 16
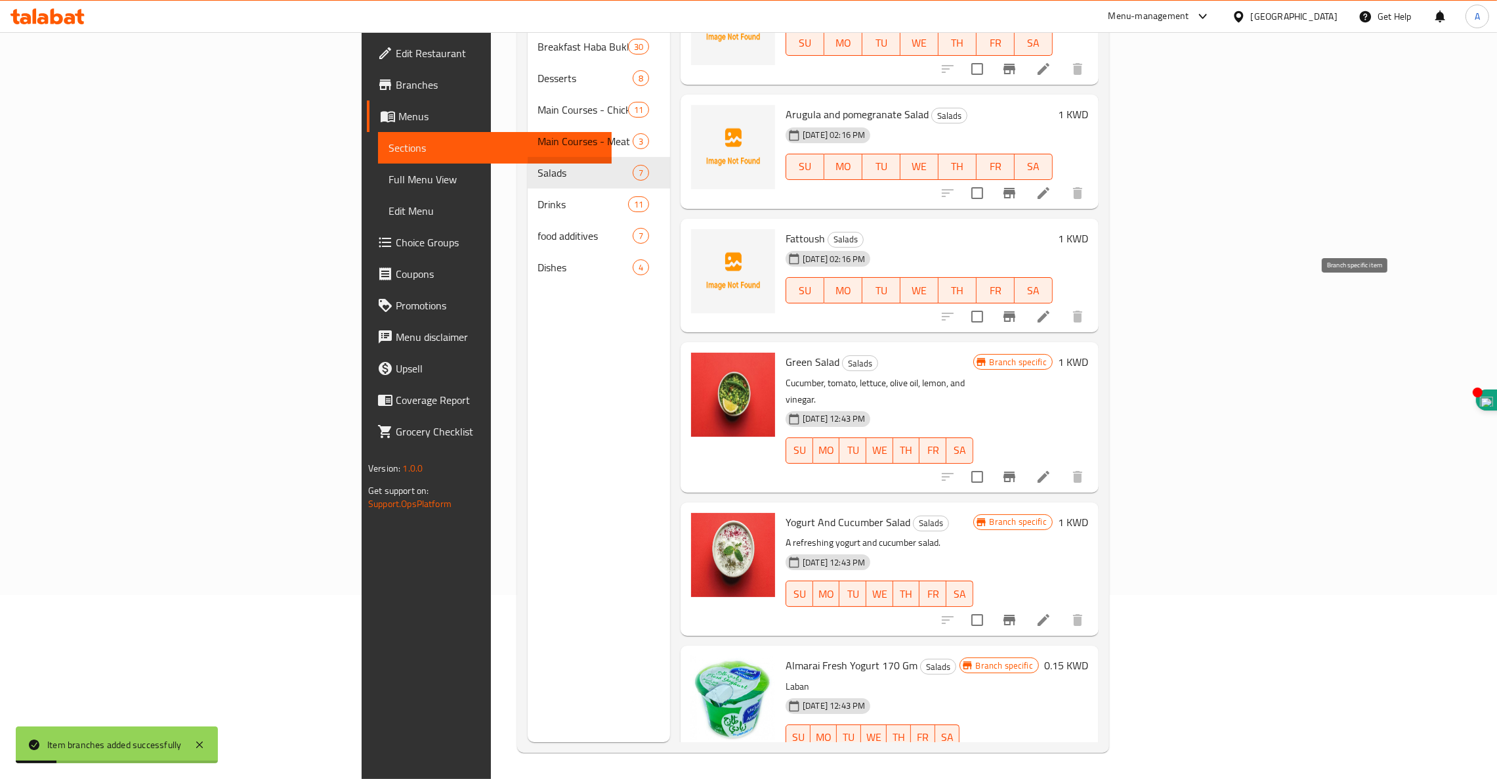
click at [1016, 311] on icon "Branch-specific-item" at bounding box center [1010, 316] width 12 height 11
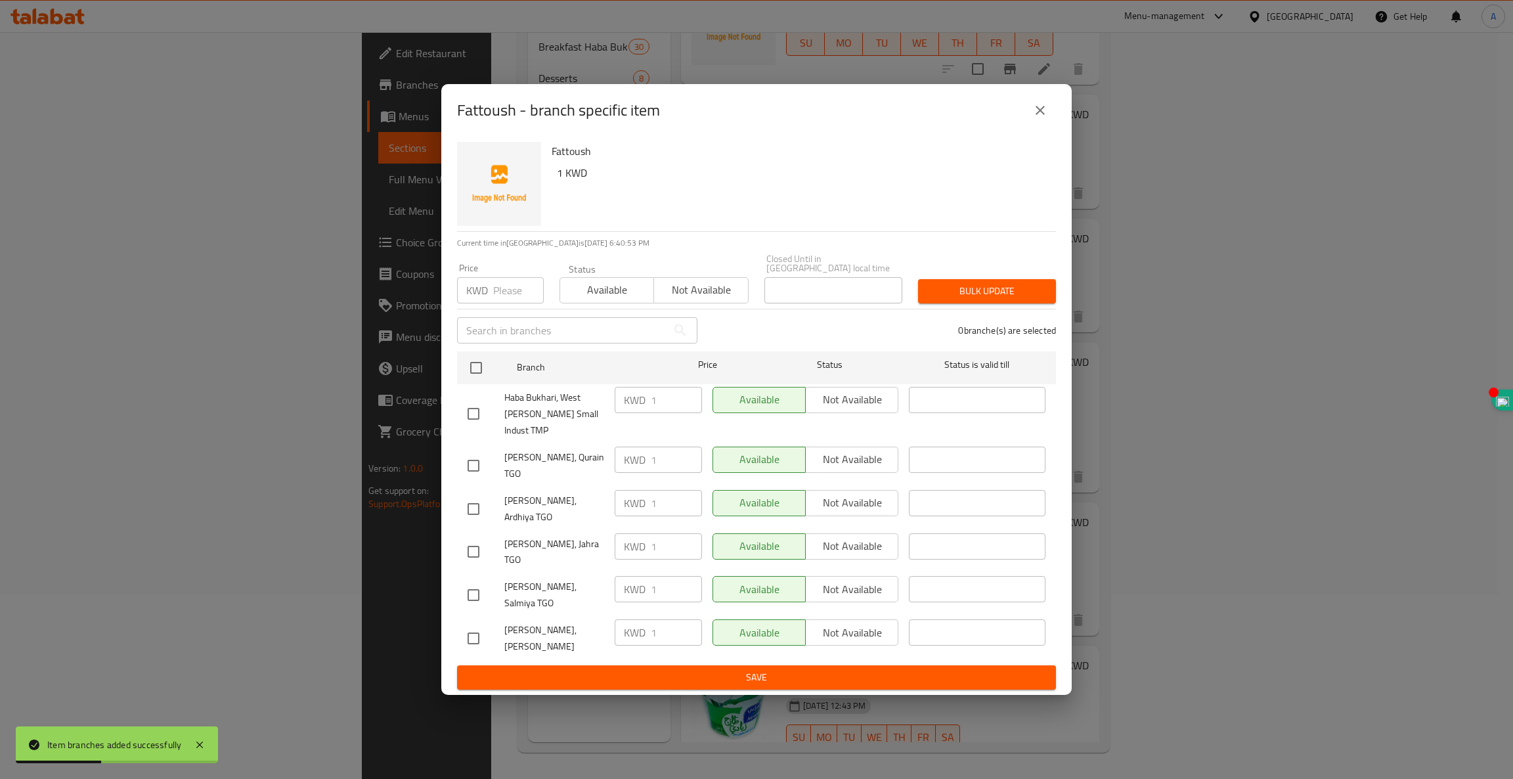
click at [1038, 118] on icon "close" at bounding box center [1040, 110] width 16 height 16
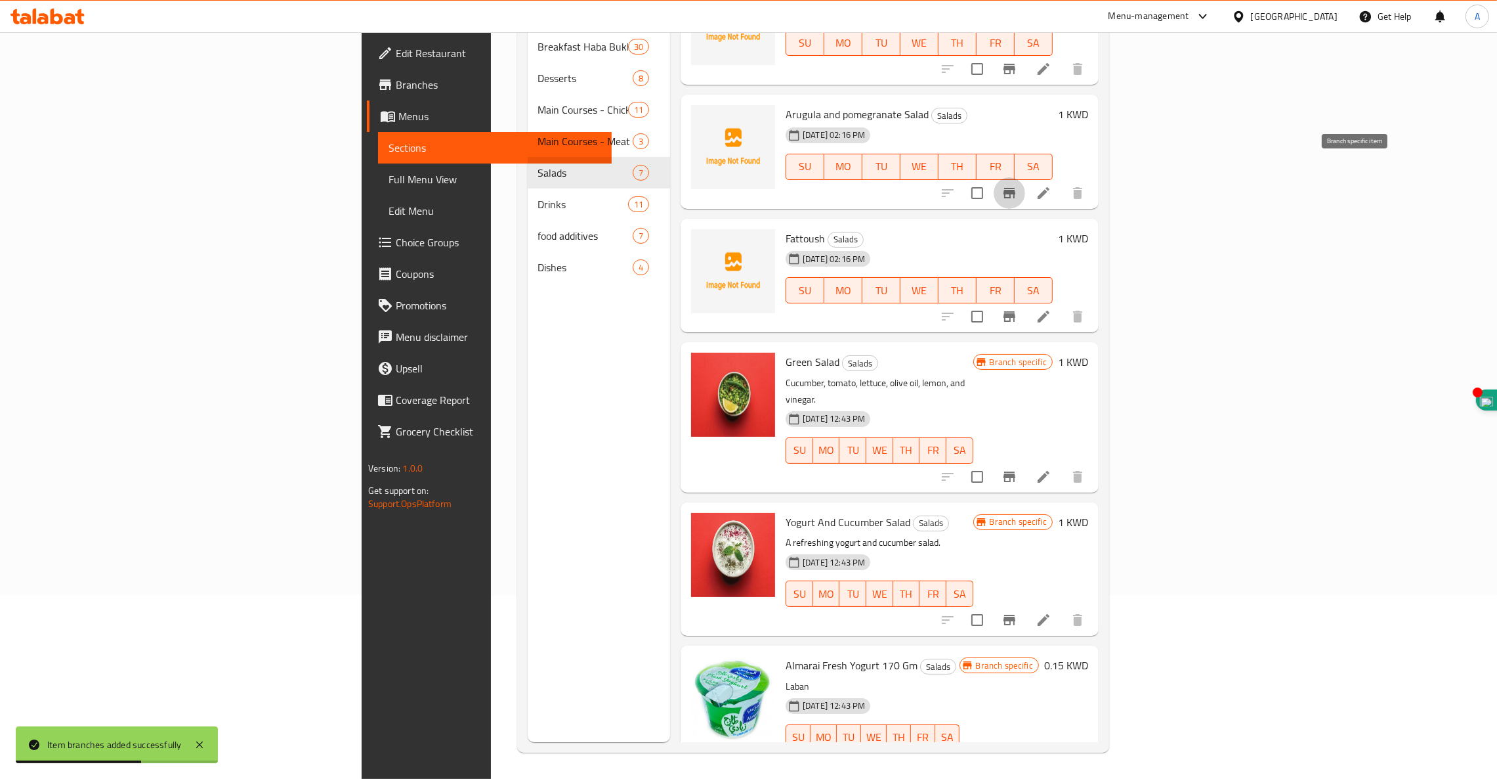
click at [1016, 188] on icon "Branch-specific-item" at bounding box center [1010, 193] width 12 height 11
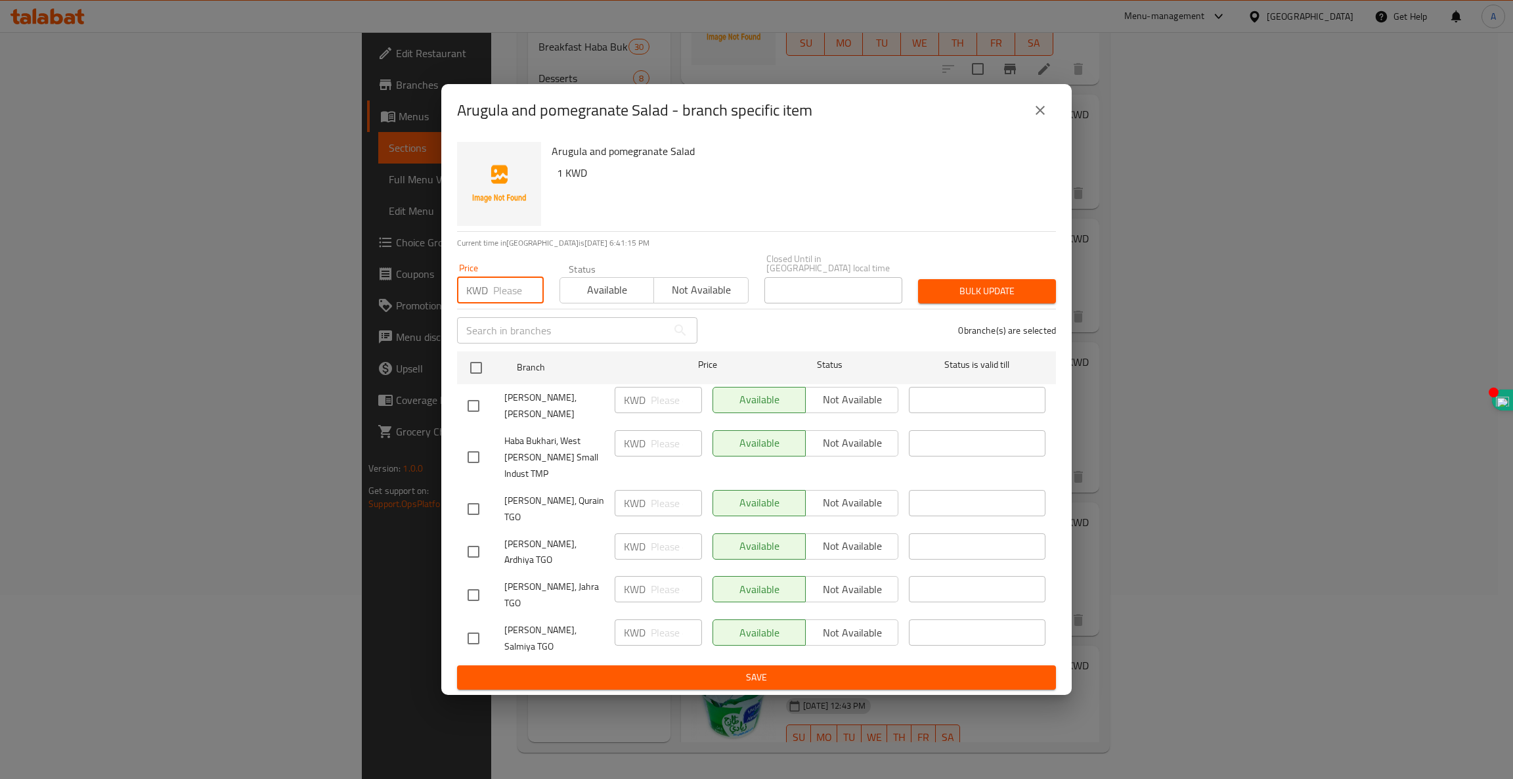
click at [514, 303] on input "number" at bounding box center [518, 290] width 51 height 26
type input "1"
type button "0"
click at [592, 299] on span "Available" at bounding box center [606, 289] width 83 height 19
click at [954, 299] on span "Bulk update" at bounding box center [986, 291] width 117 height 16
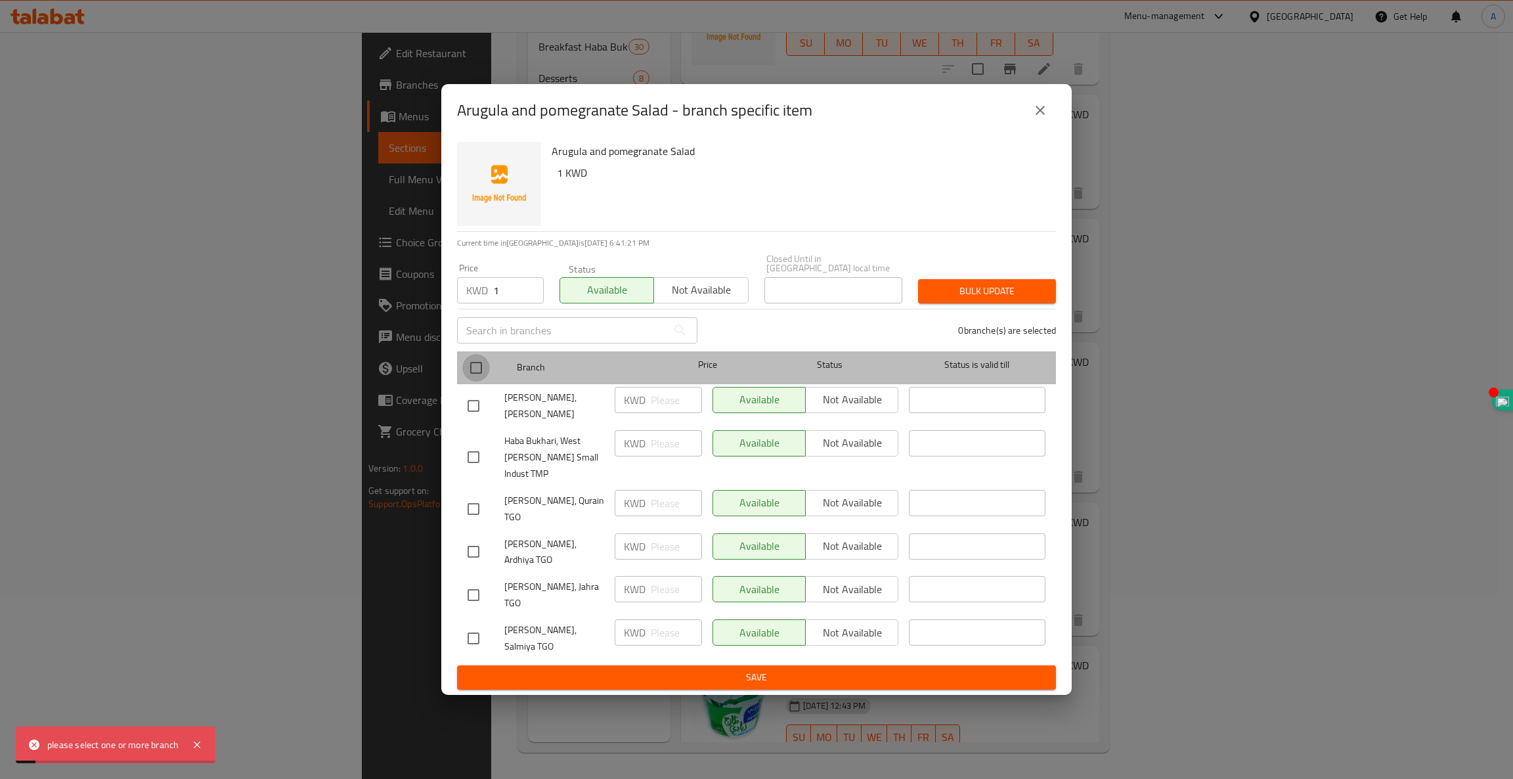
click at [475, 381] on input "checkbox" at bounding box center [476, 368] width 28 height 28
checkbox input "true"
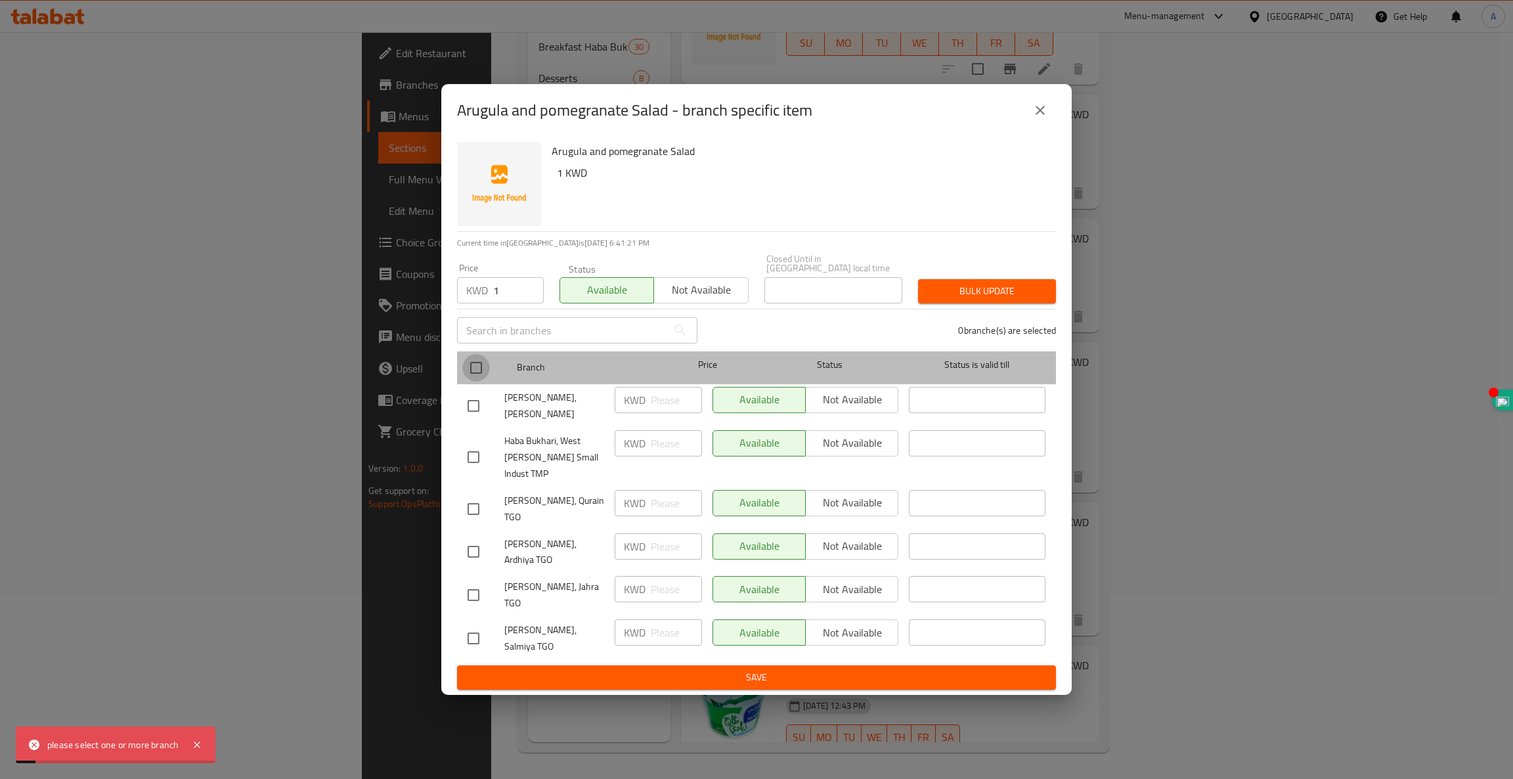
checkbox input "true"
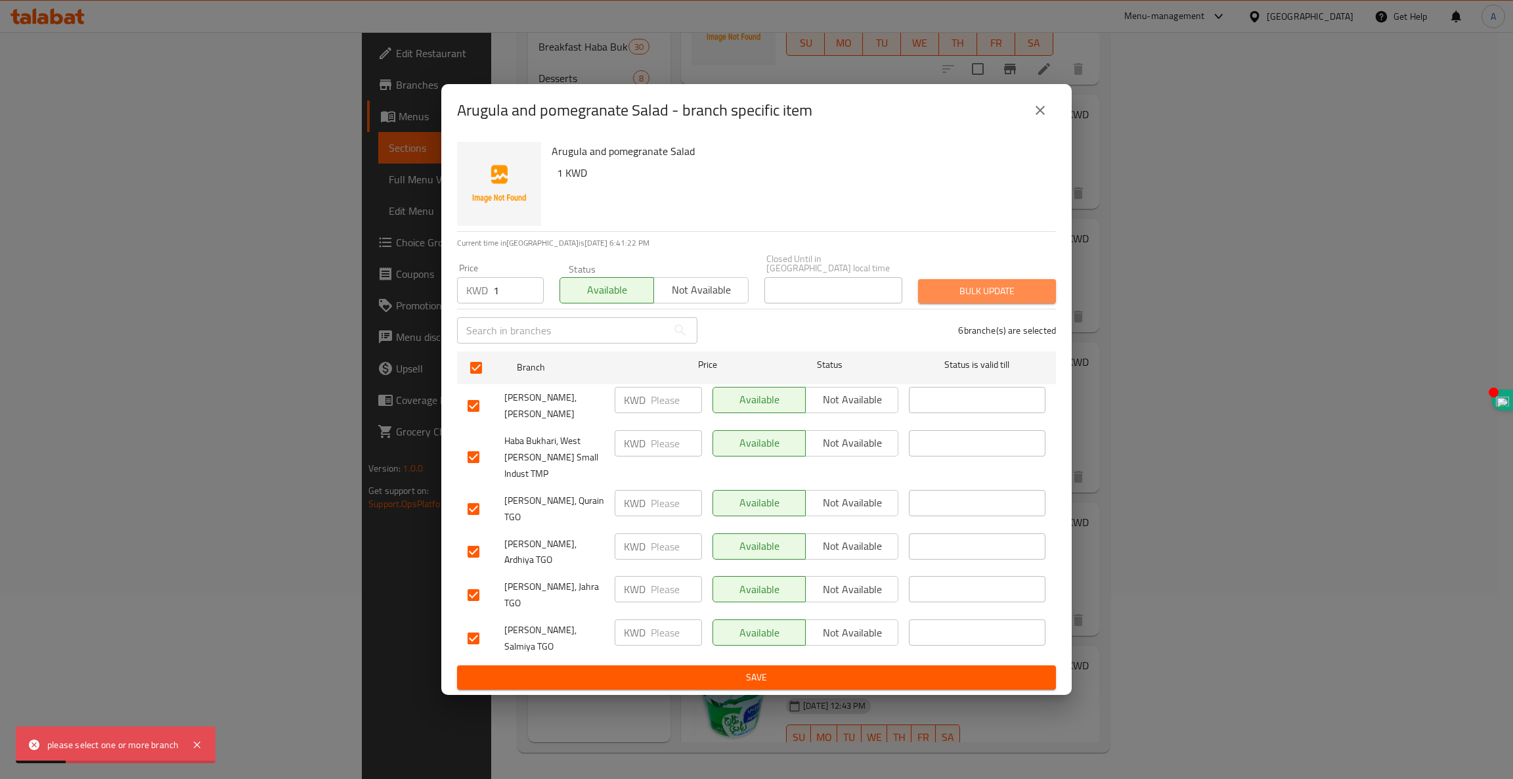
click at [1004, 299] on span "Bulk update" at bounding box center [986, 291] width 117 height 16
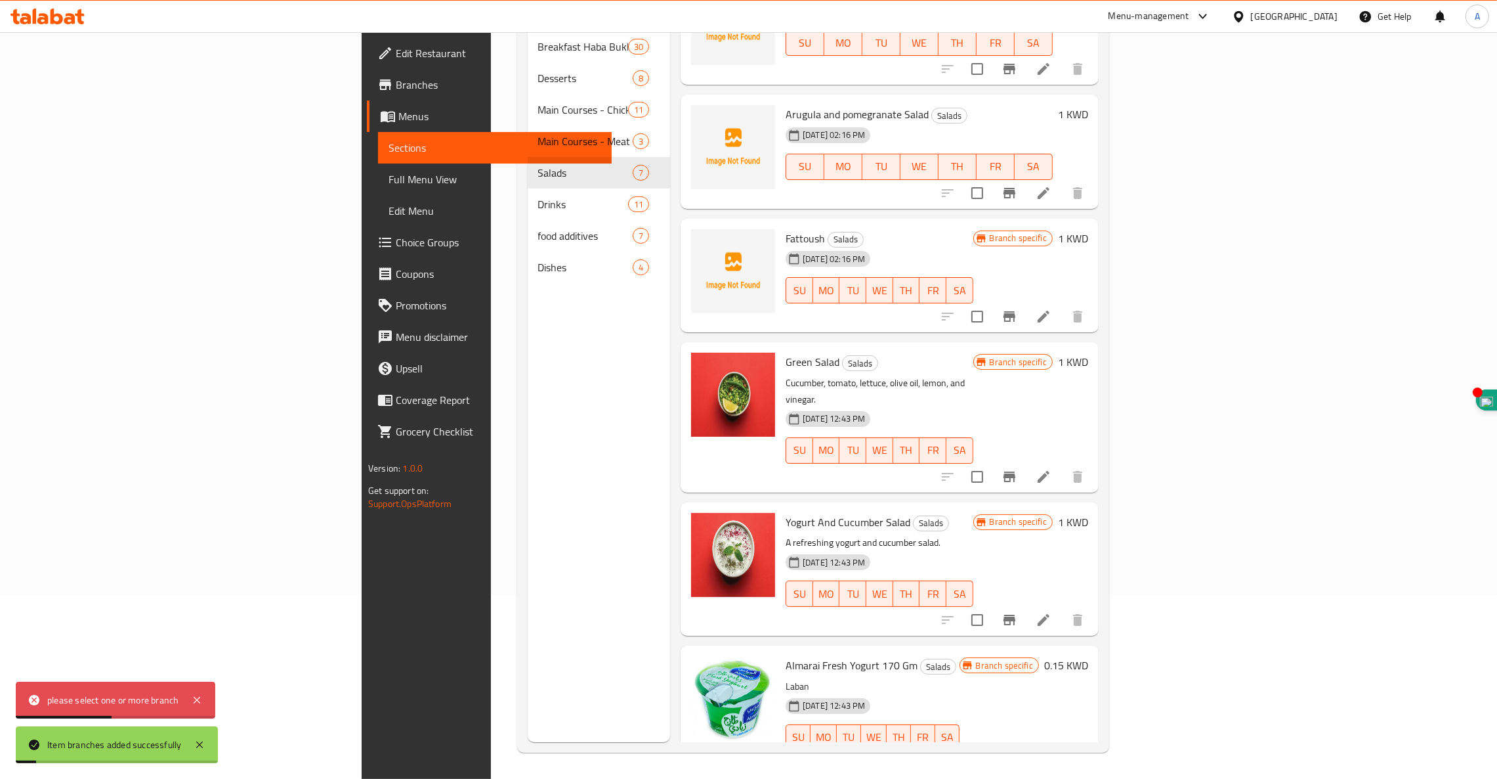
scroll to position [0, 0]
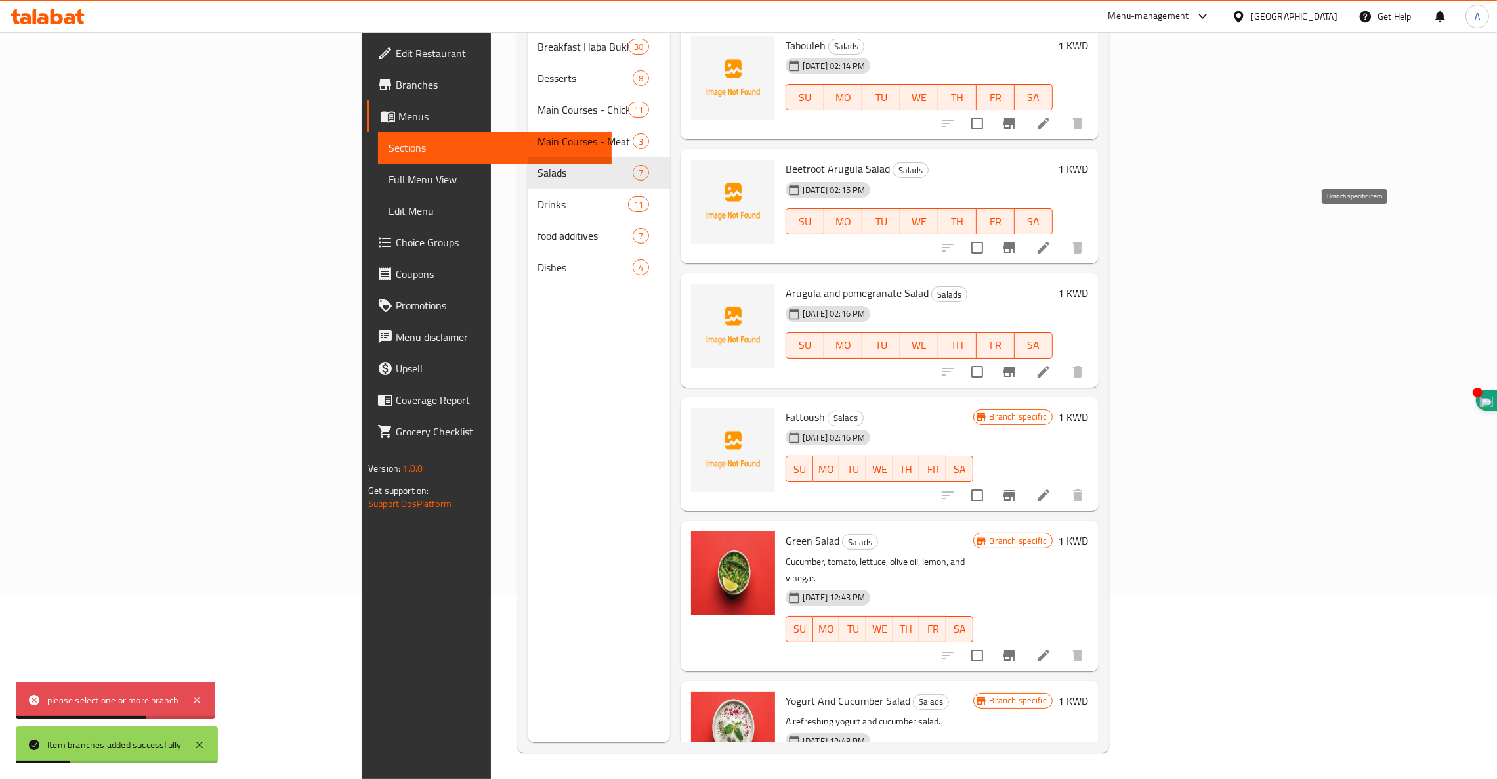
click at [1016, 242] on icon "Branch-specific-item" at bounding box center [1010, 247] width 12 height 11
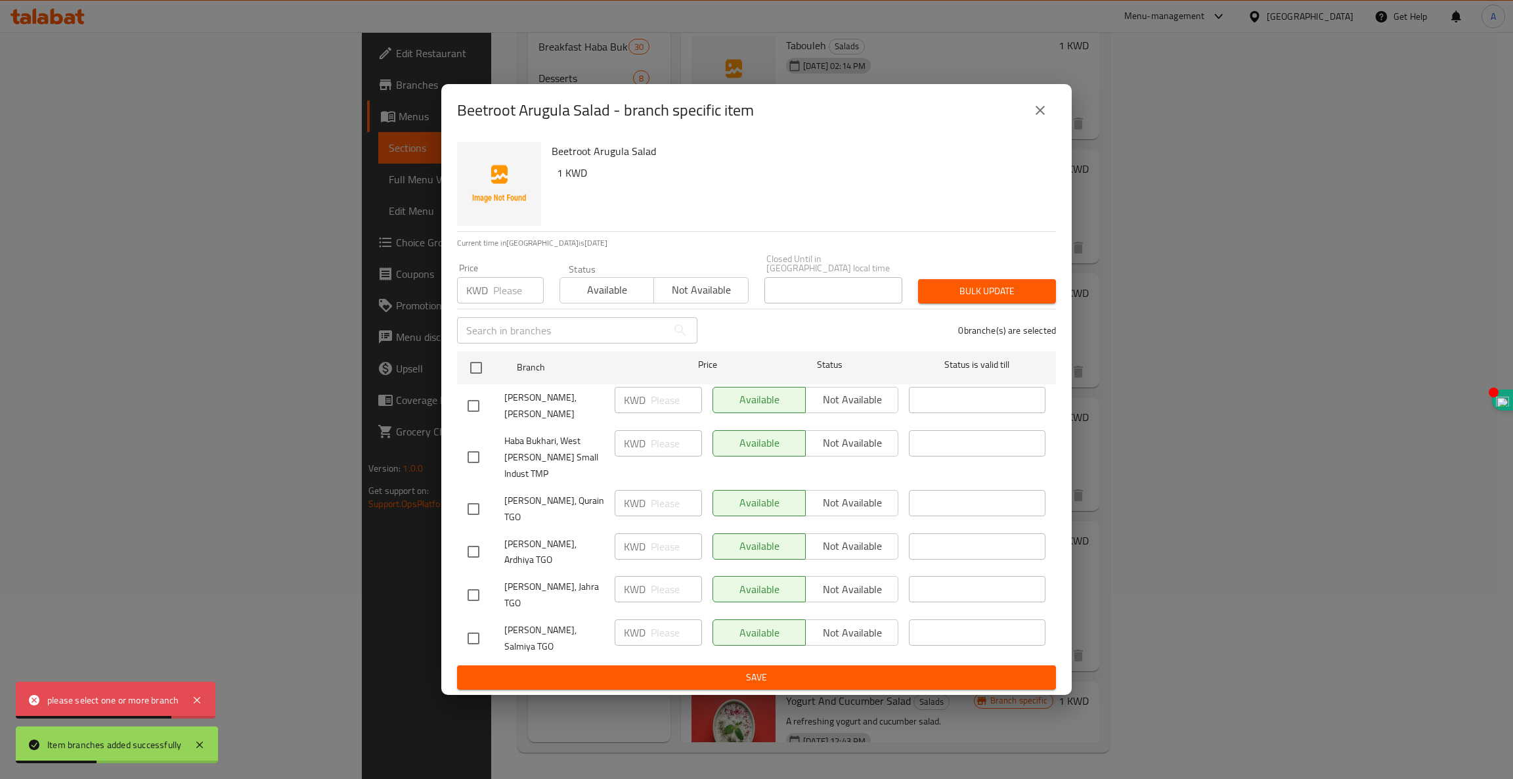
click at [517, 303] on input "number" at bounding box center [518, 290] width 51 height 26
type input "1"
type button "0"
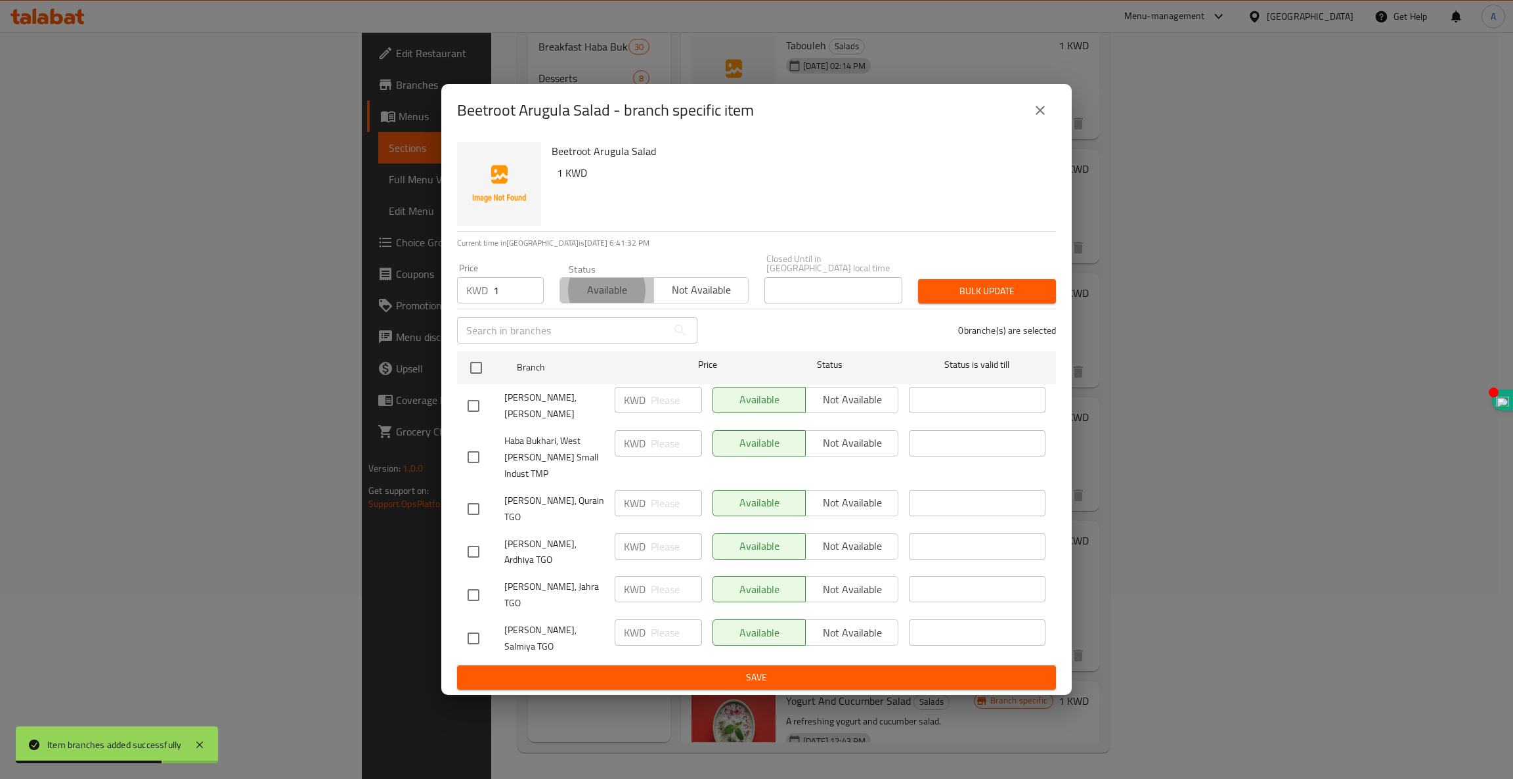
click at [615, 299] on span "Available" at bounding box center [606, 289] width 83 height 19
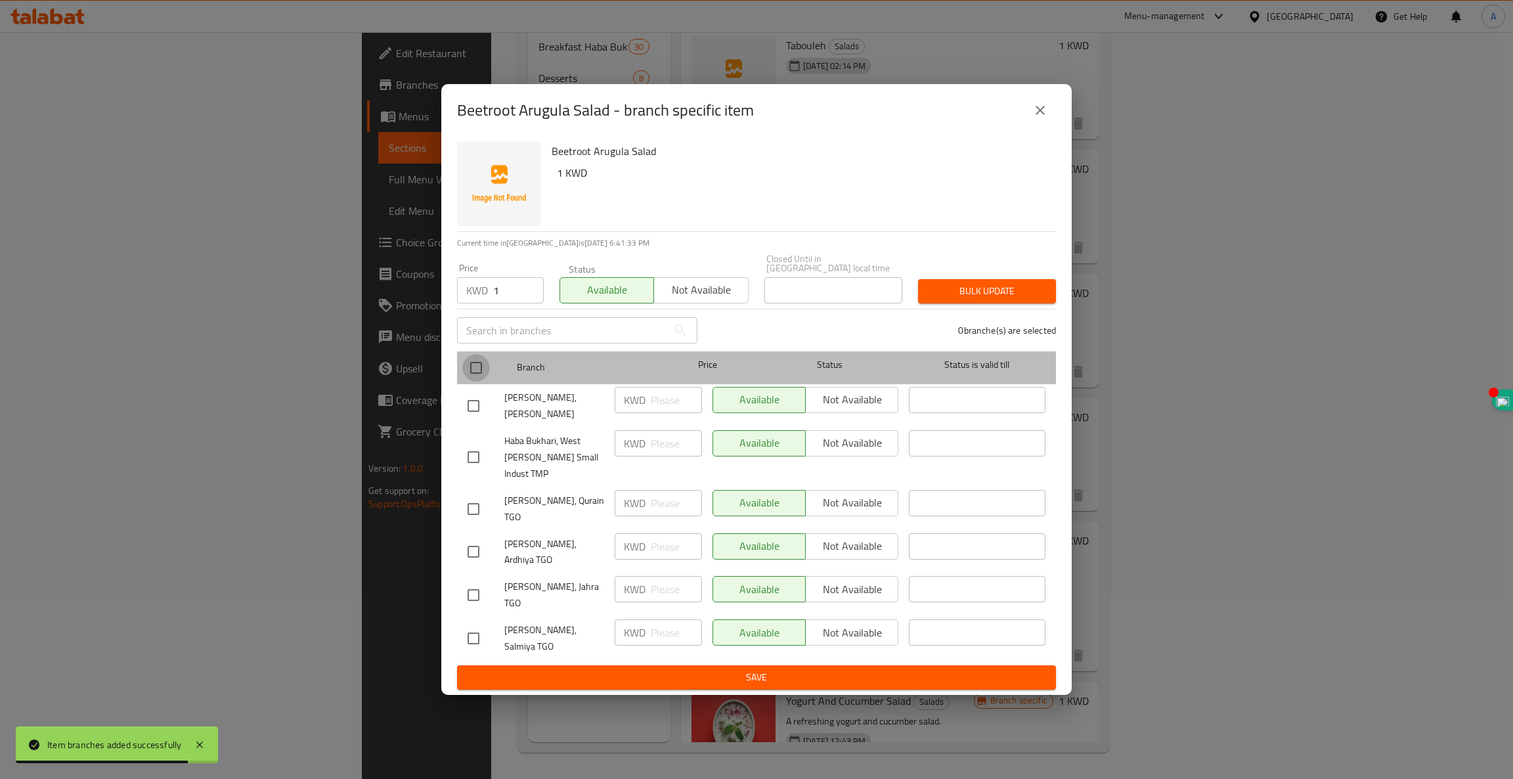
click at [482, 378] on input "checkbox" at bounding box center [476, 368] width 28 height 28
checkbox input "true"
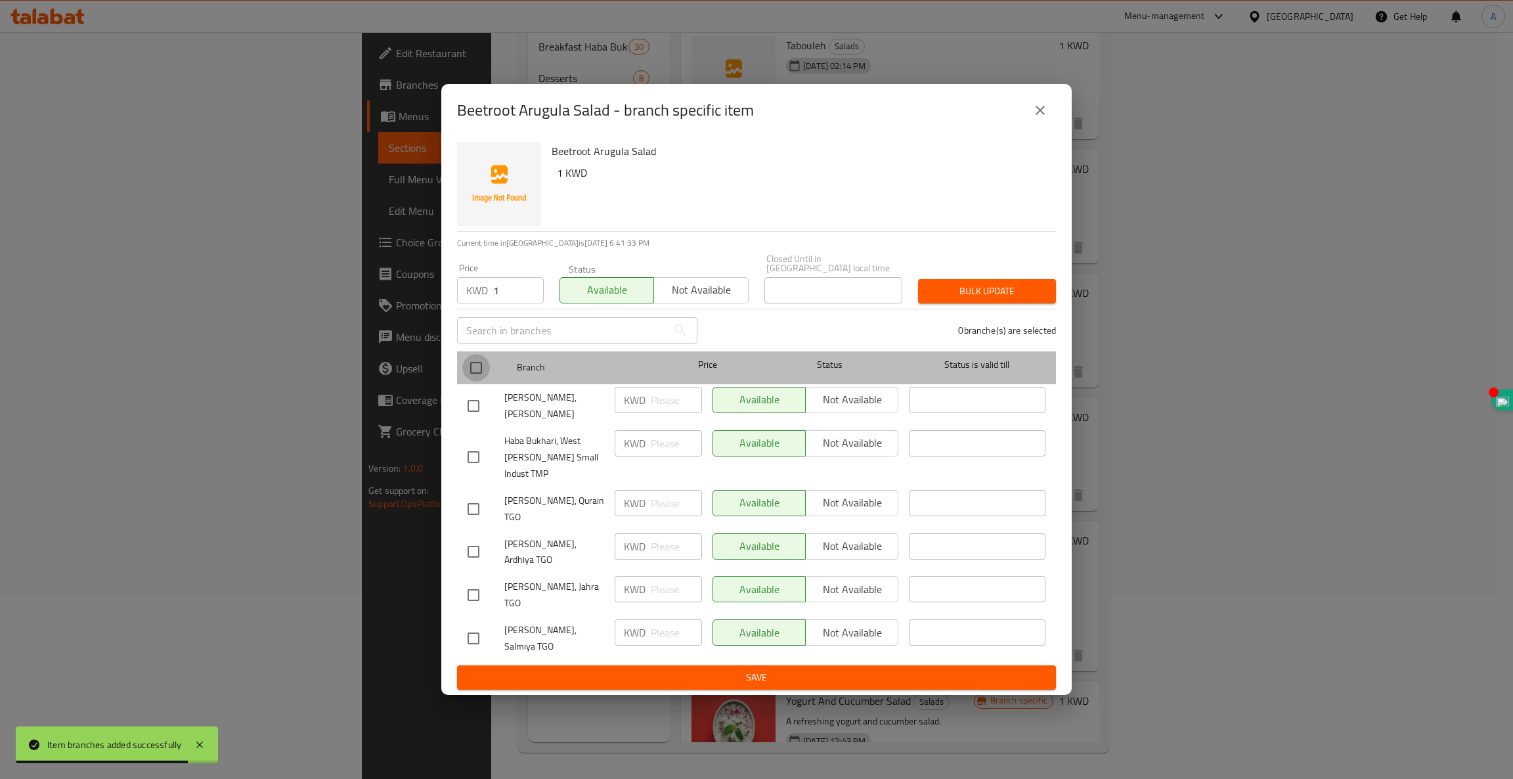
checkbox input "true"
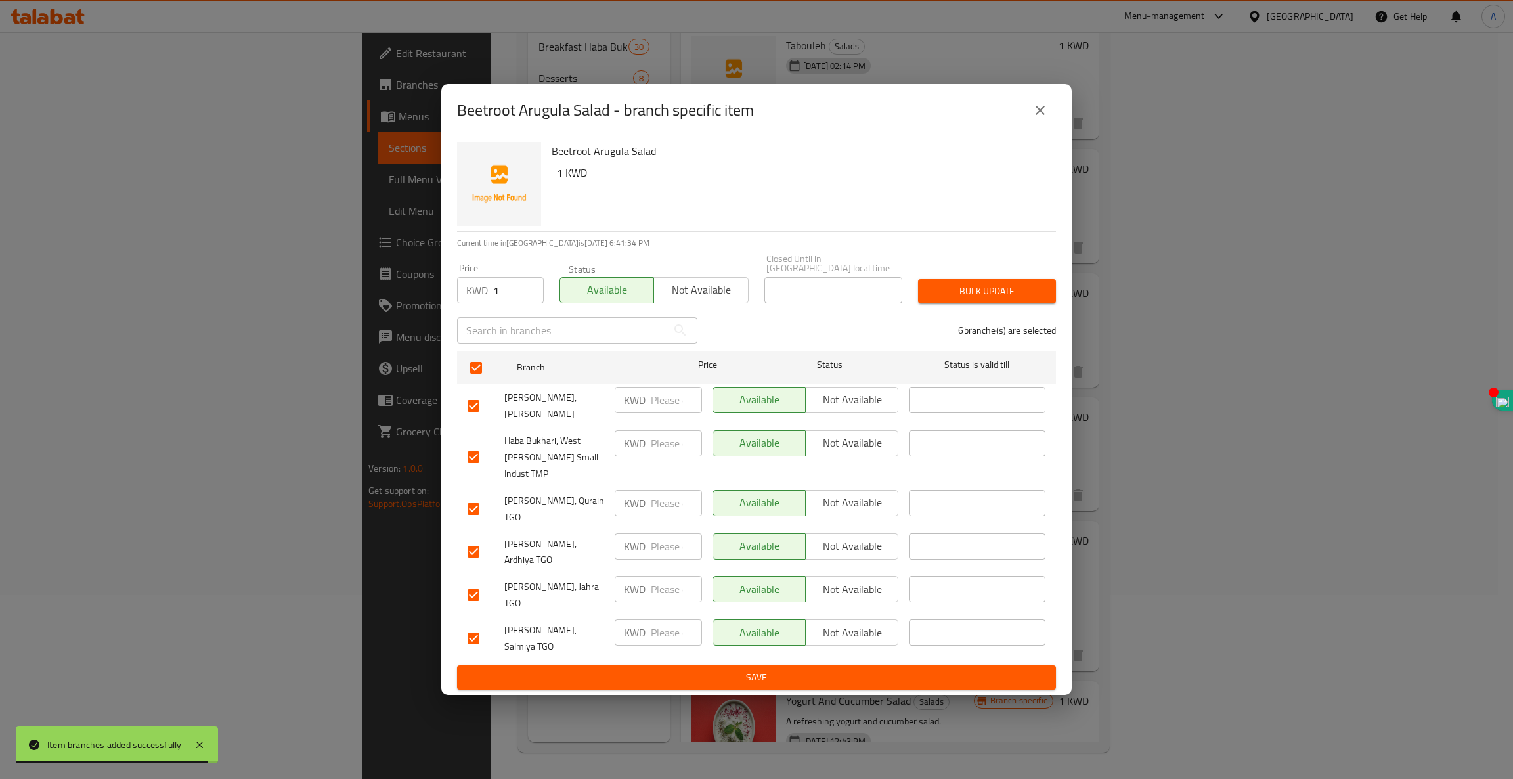
click at [972, 299] on span "Bulk update" at bounding box center [986, 291] width 117 height 16
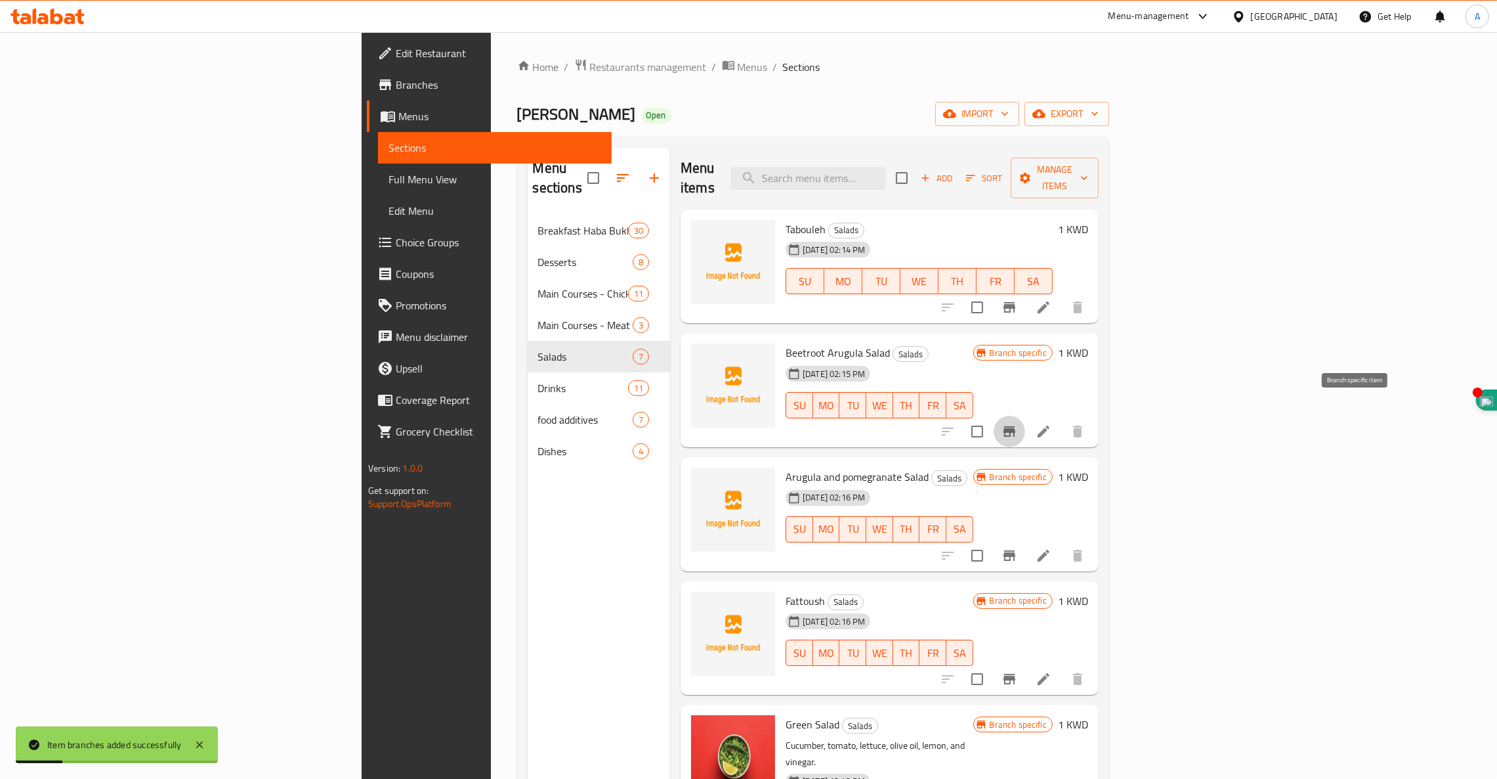
click at [1016, 426] on icon "Branch-specific-item" at bounding box center [1010, 431] width 12 height 11
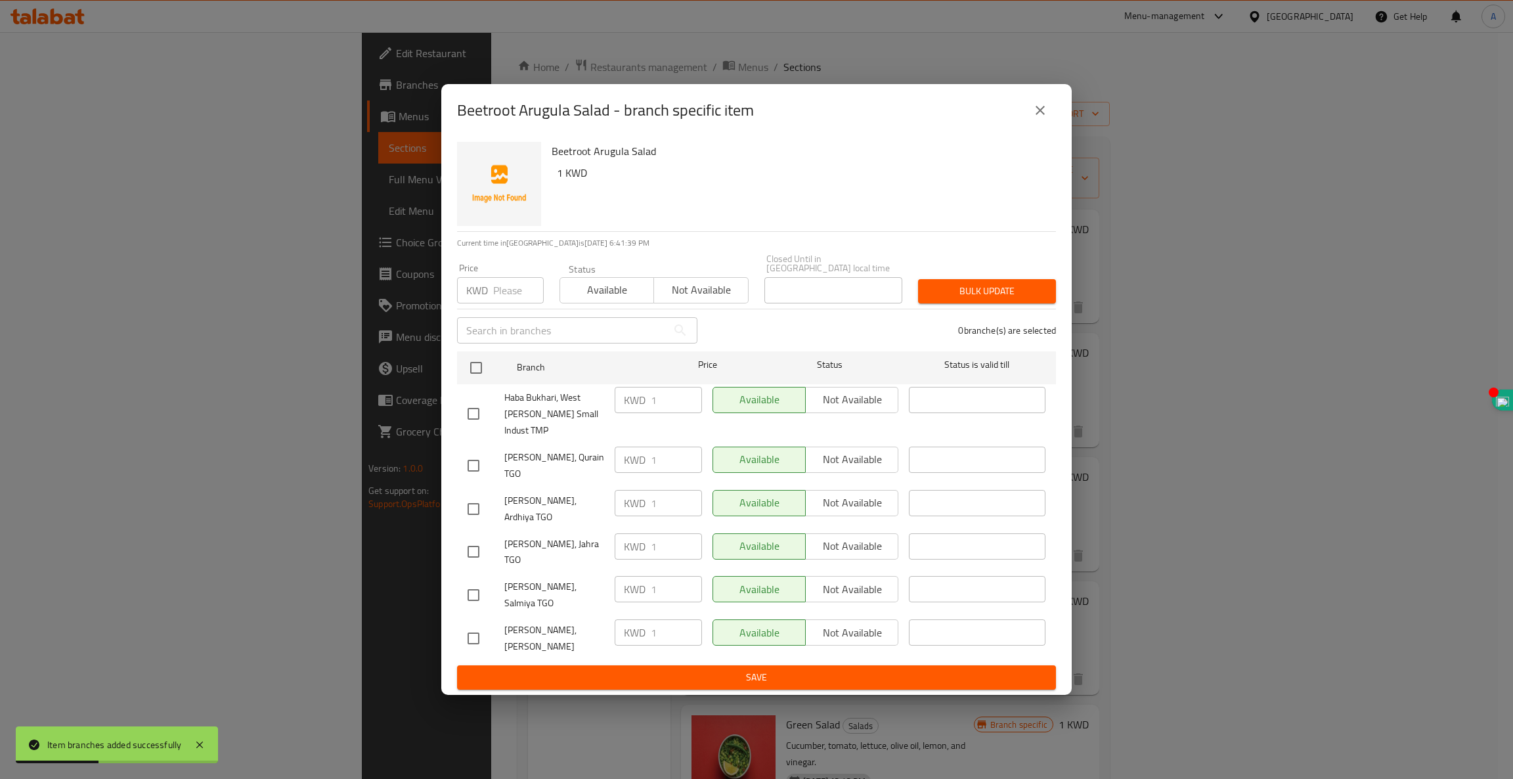
click at [1038, 115] on icon "close" at bounding box center [1039, 110] width 9 height 9
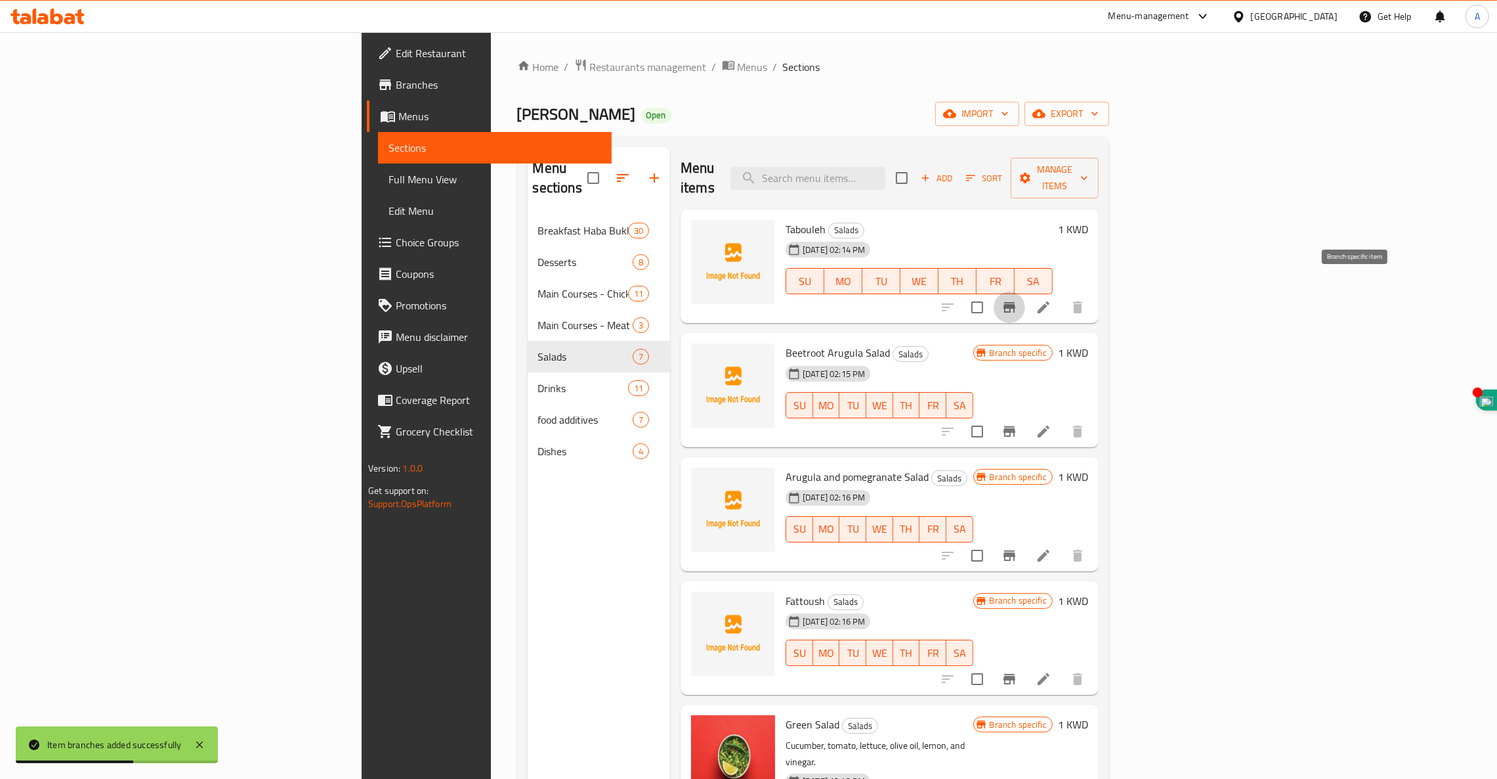
click at [1016, 302] on icon "Branch-specific-item" at bounding box center [1010, 307] width 12 height 11
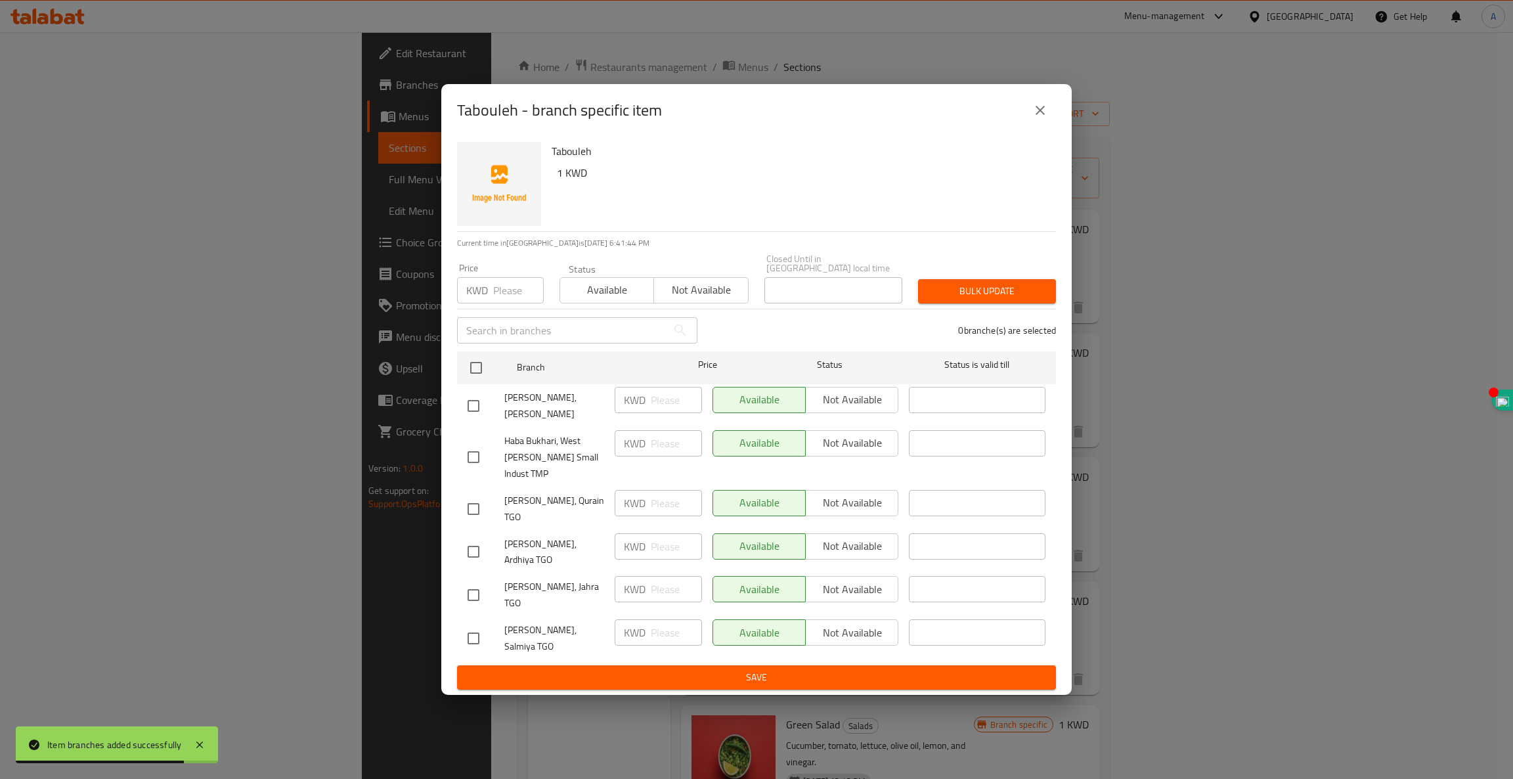
click at [491, 301] on div "KWD Price" at bounding box center [500, 290] width 87 height 26
type input "1"
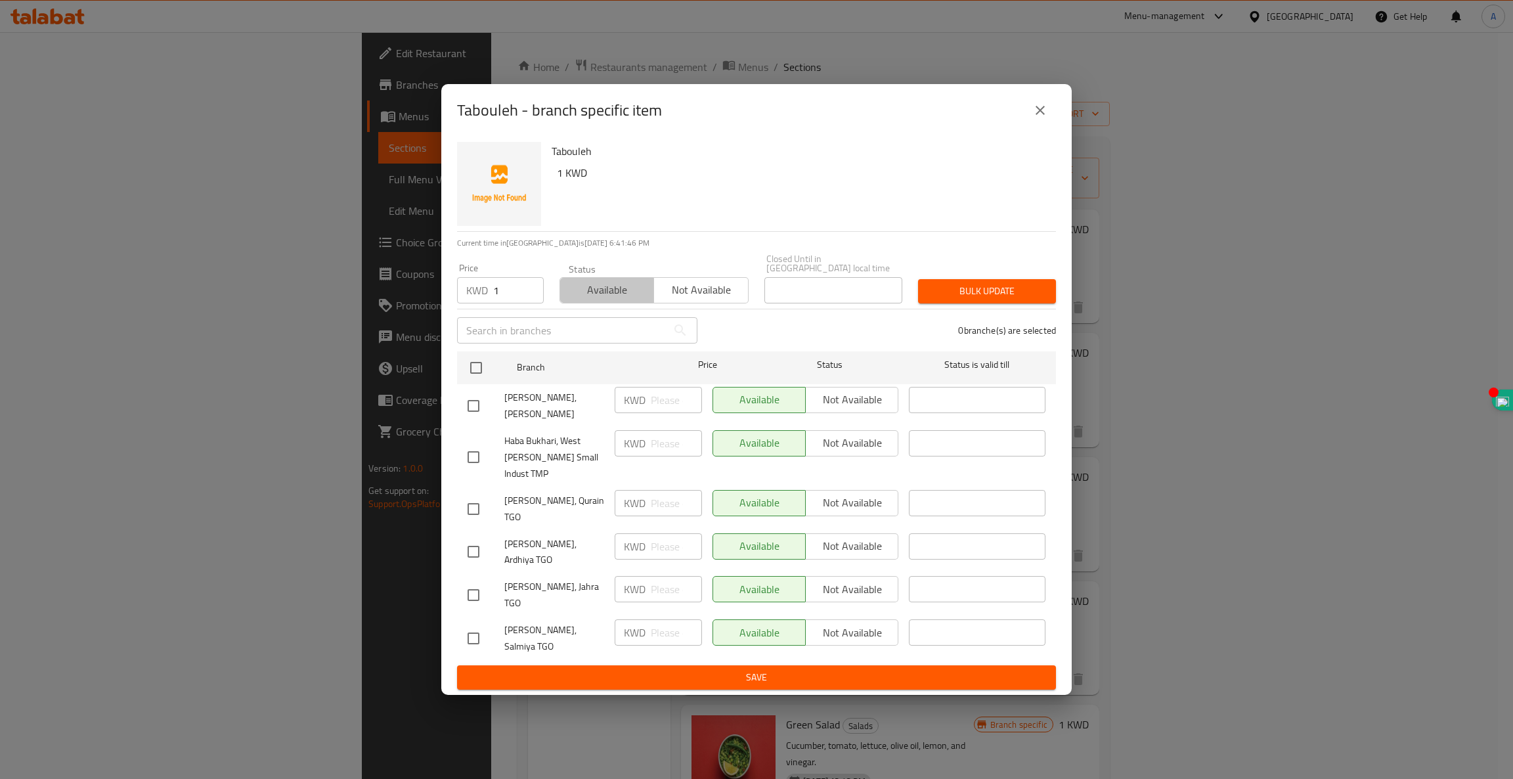
click at [601, 298] on span "Available" at bounding box center [606, 289] width 83 height 19
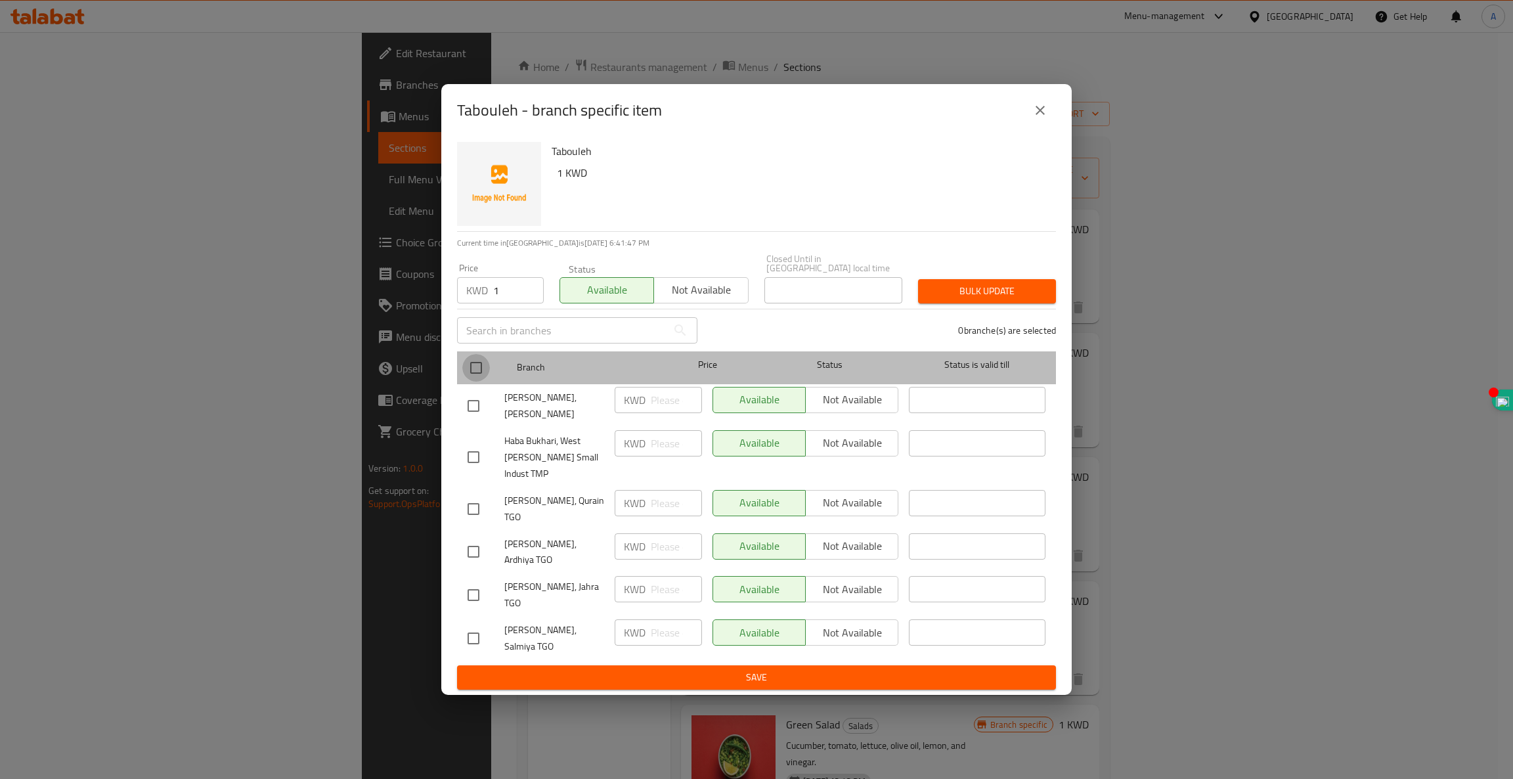
click at [477, 381] on input "checkbox" at bounding box center [476, 368] width 28 height 28
checkbox input "true"
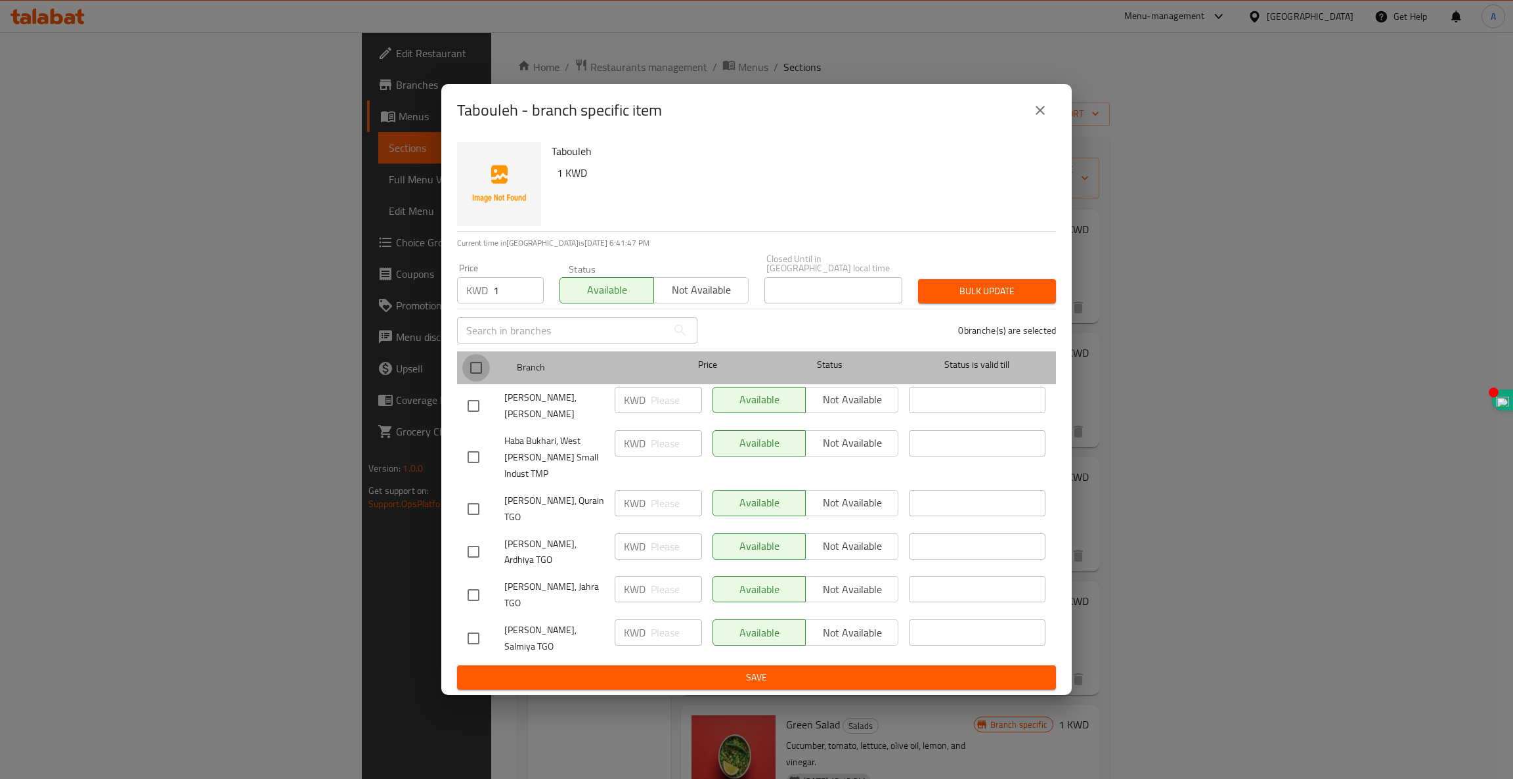
checkbox input "true"
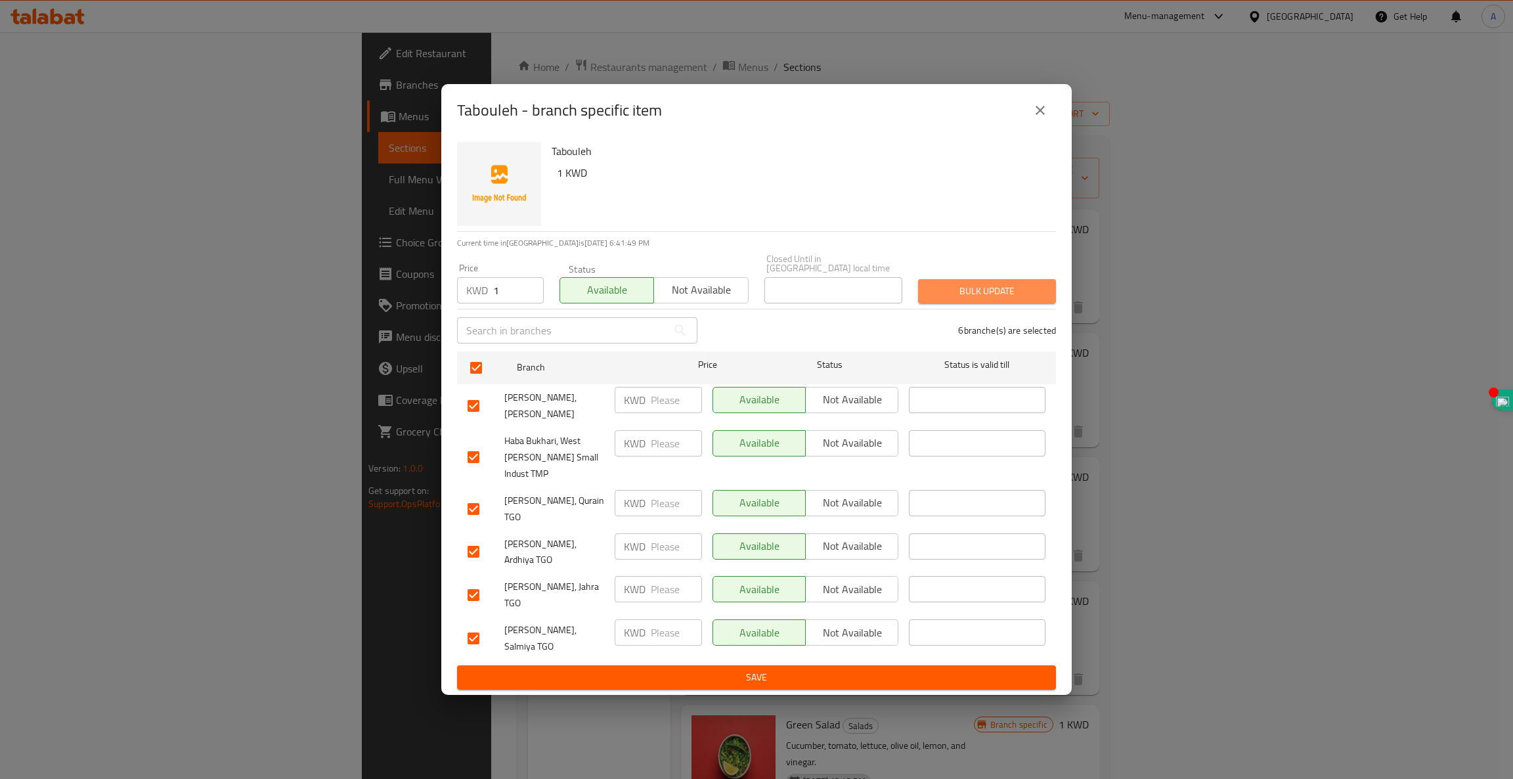
click at [1006, 299] on span "Bulk update" at bounding box center [986, 291] width 117 height 16
